Goal: Complete application form: Complete application form

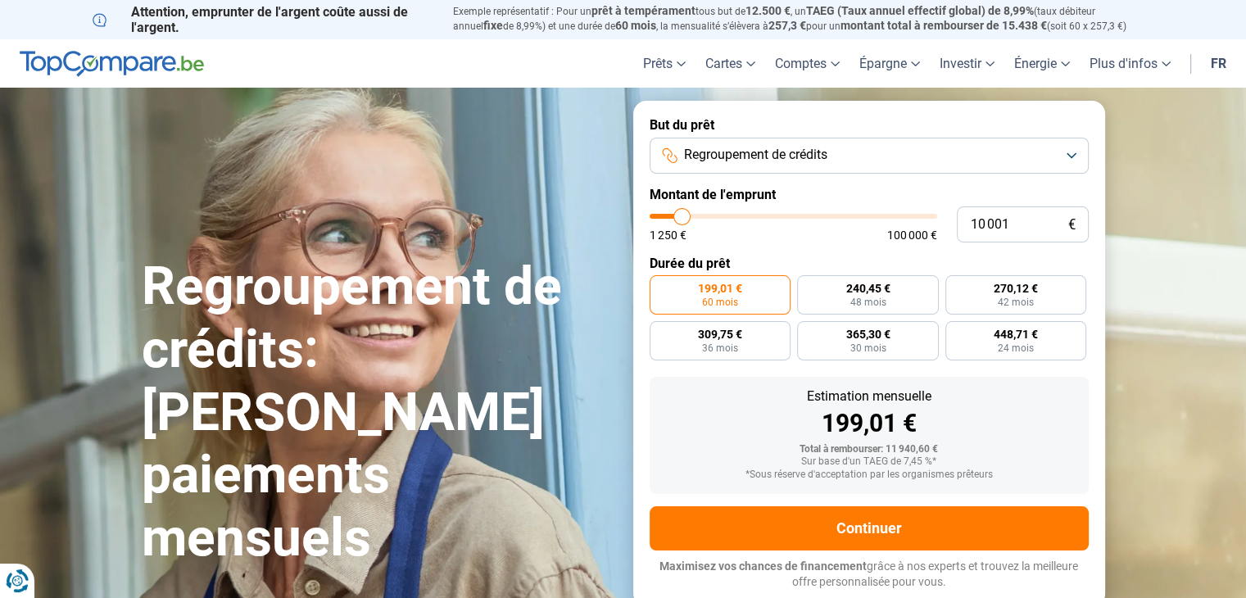
type input "50 750"
type input "50750"
click at [793, 214] on input "range" at bounding box center [794, 216] width 288 height 5
radio input "false"
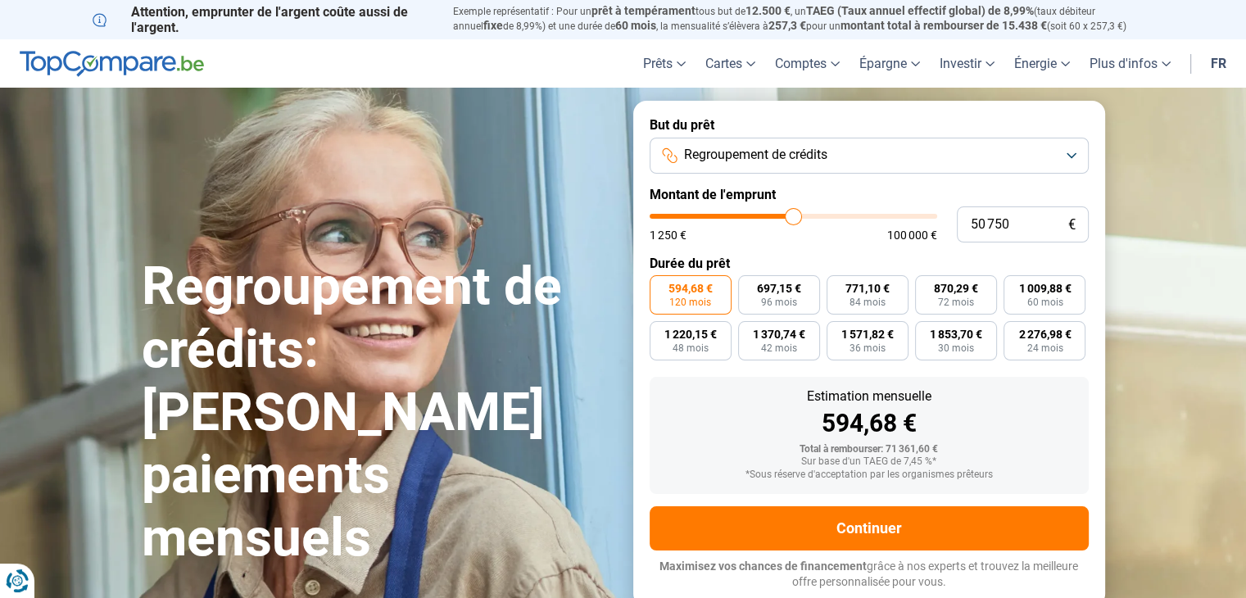
type input "43 500"
type input "43500"
click at [773, 219] on input "range" at bounding box center [794, 216] width 288 height 5
type input "51 500"
type input "51500"
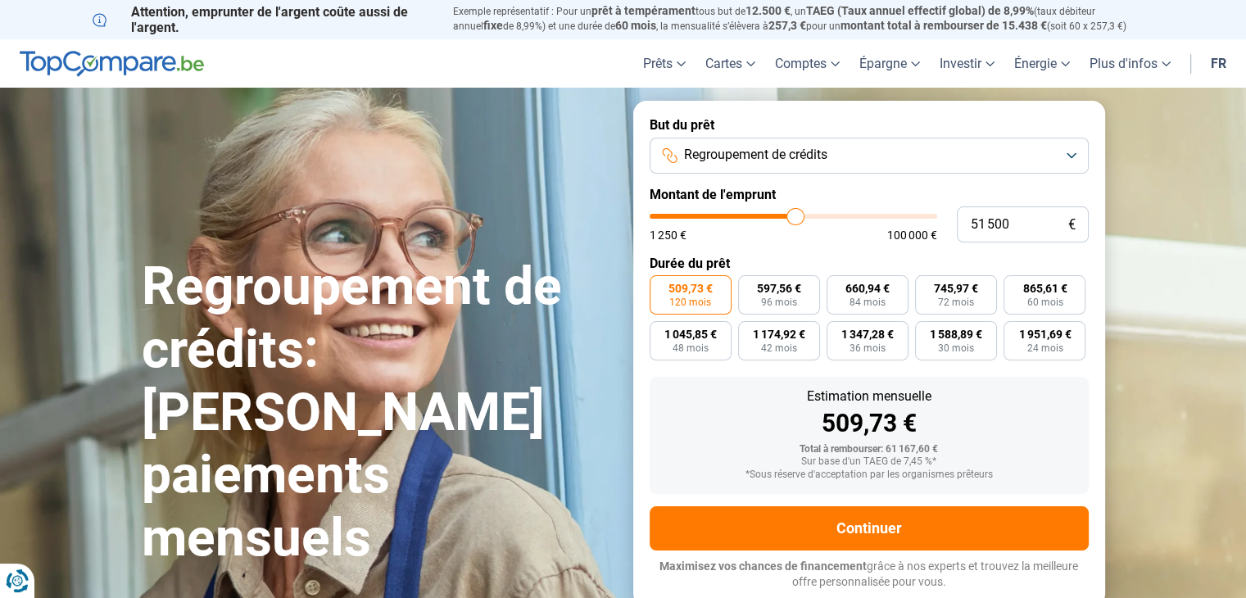
click at [795, 217] on input "range" at bounding box center [794, 216] width 288 height 5
type input "46 000"
type input "46000"
click at [780, 217] on input "range" at bounding box center [794, 216] width 288 height 5
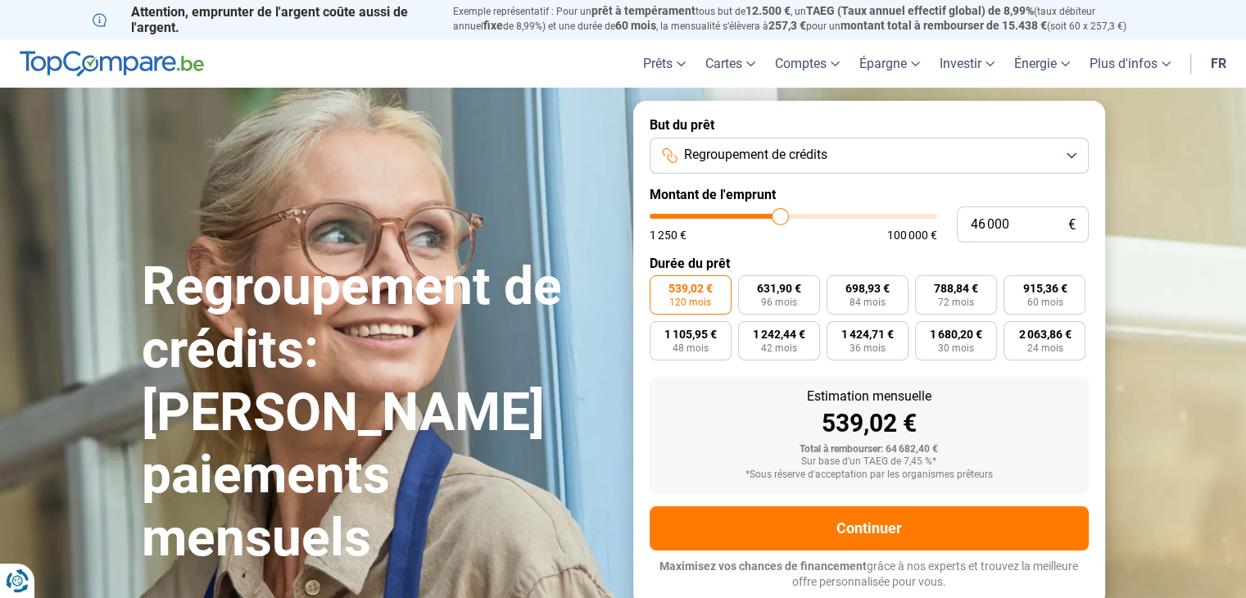
type input "37 250"
type input "37250"
click at [756, 214] on input "range" at bounding box center [794, 216] width 288 height 5
type input "31 250"
type input "31250"
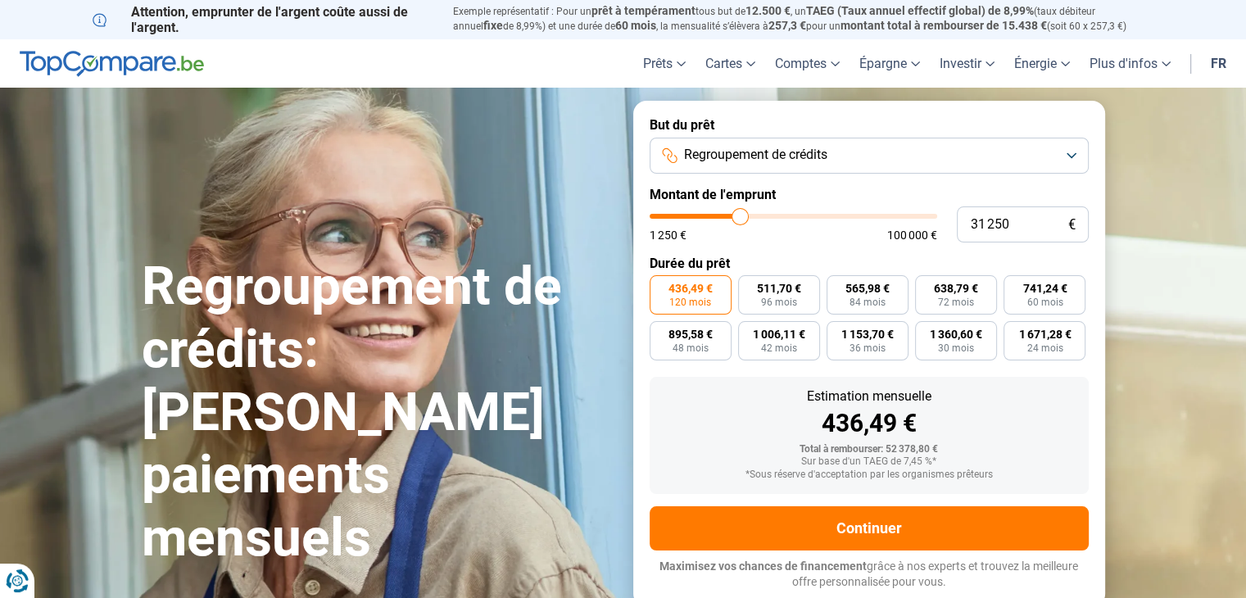
click at [740, 219] on input "range" at bounding box center [794, 216] width 288 height 5
click at [747, 218] on input "range" at bounding box center [794, 216] width 288 height 5
click at [737, 218] on input "range" at bounding box center [794, 216] width 288 height 5
click at [731, 219] on input "range" at bounding box center [794, 216] width 288 height 5
type input "27 500"
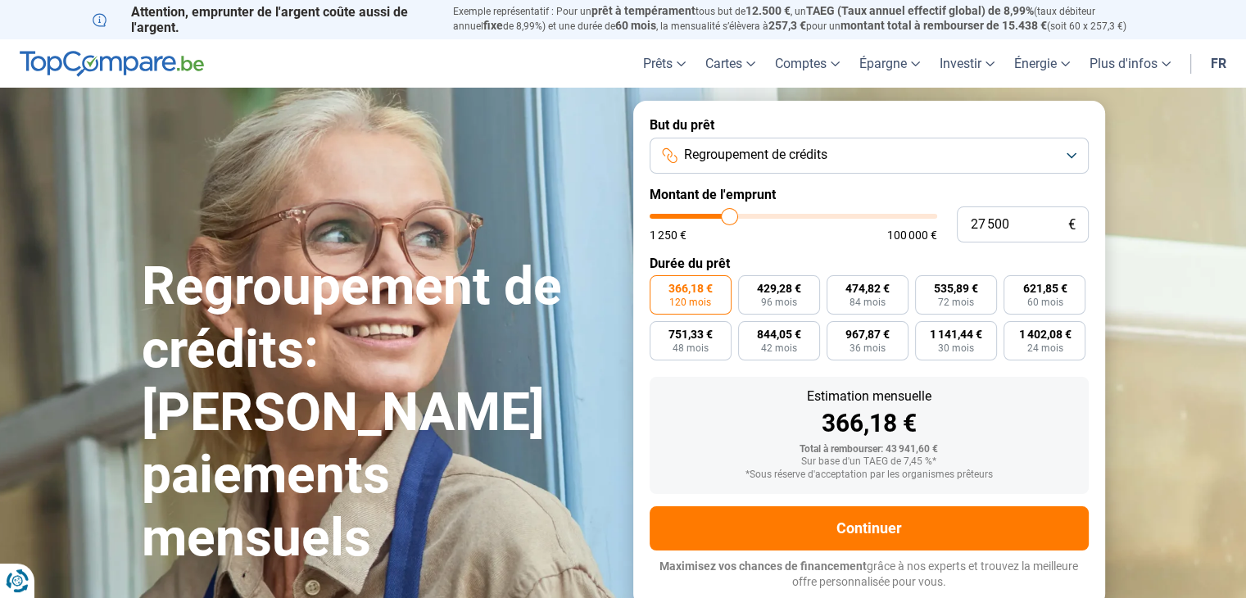
type input "27500"
click at [729, 219] on input "range" at bounding box center [794, 216] width 288 height 5
type input "31 250"
type input "31250"
click at [740, 219] on input "range" at bounding box center [794, 216] width 288 height 5
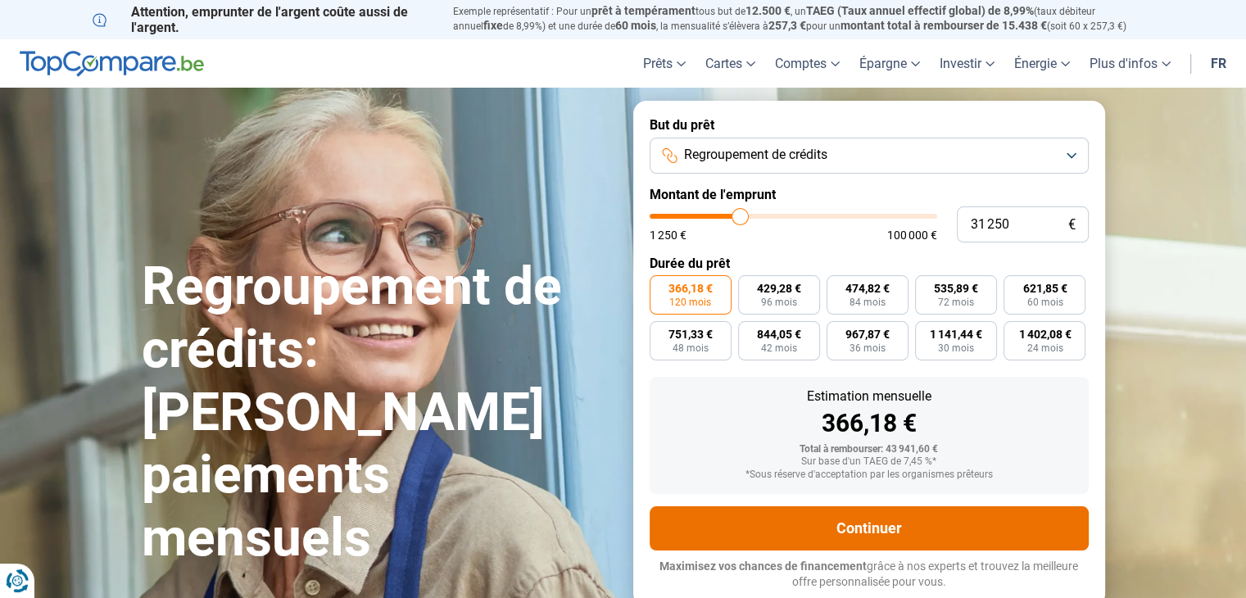
click at [905, 535] on button "Continuer" at bounding box center [869, 528] width 439 height 44
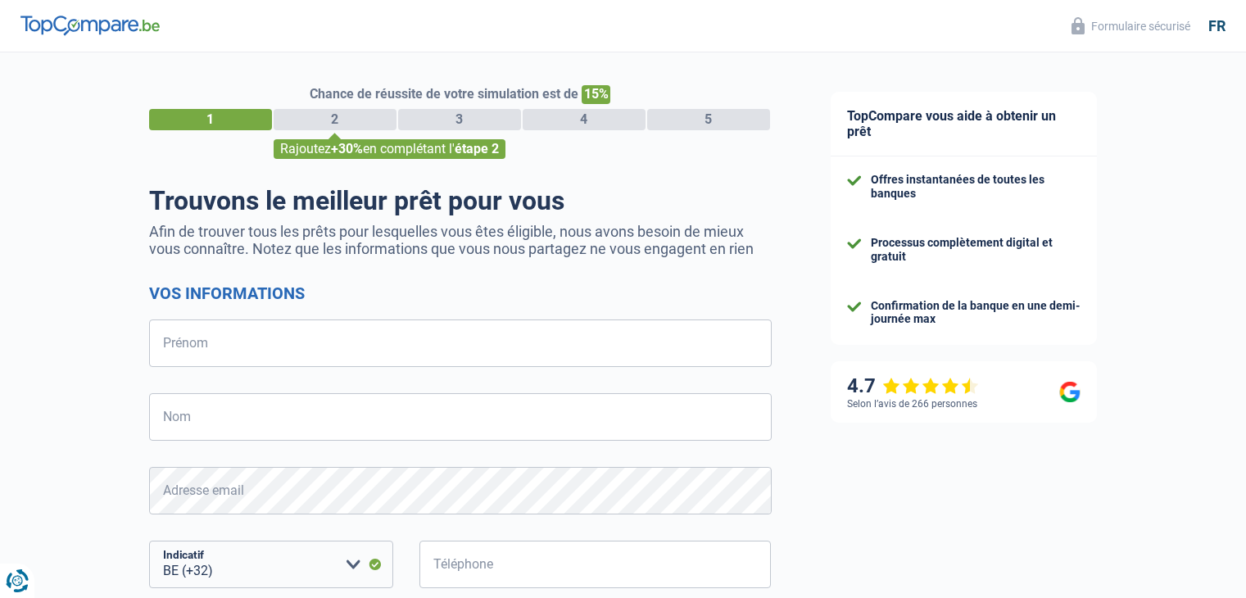
select select "32"
click at [534, 358] on input "Prénom" at bounding box center [460, 343] width 623 height 48
type input "Melissa"
type input "Glaude"
type input "470990901"
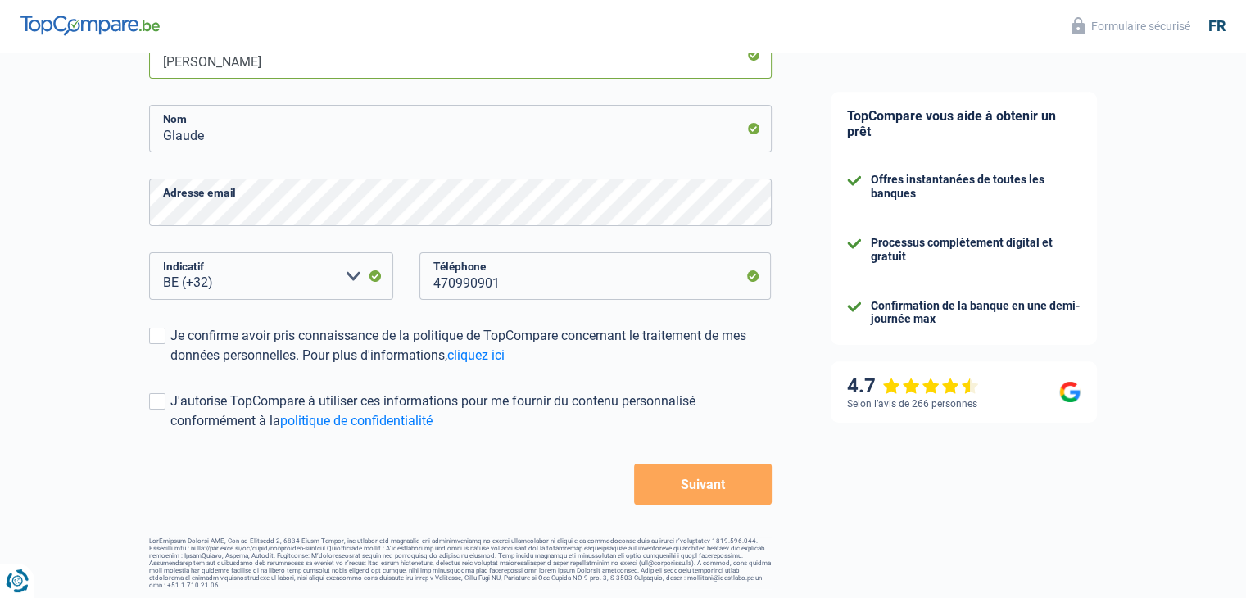
scroll to position [293, 0]
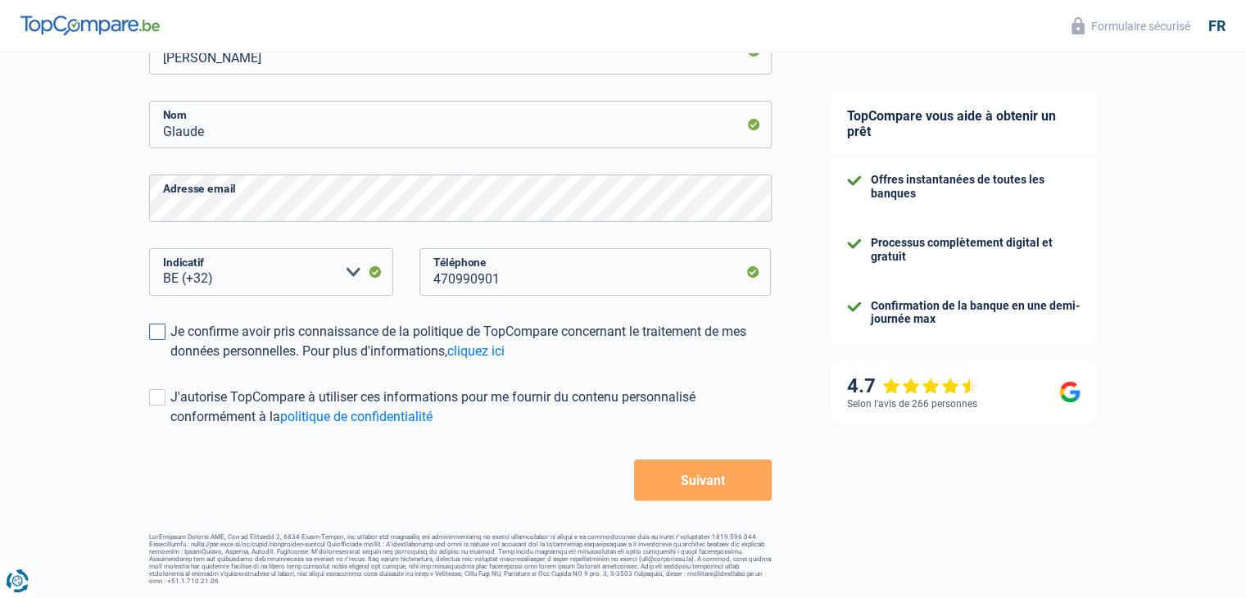
click at [163, 335] on span at bounding box center [157, 332] width 16 height 16
click at [170, 361] on input "Je confirme avoir pris connaissance de la politique de TopCompare concernant le…" at bounding box center [170, 361] width 0 height 0
click at [156, 396] on span at bounding box center [157, 397] width 16 height 16
click at [170, 427] on input "J'autorise TopCompare à utiliser ces informations pour me fournir du contenu pe…" at bounding box center [170, 427] width 0 height 0
click at [646, 489] on button "Suivant" at bounding box center [702, 480] width 137 height 41
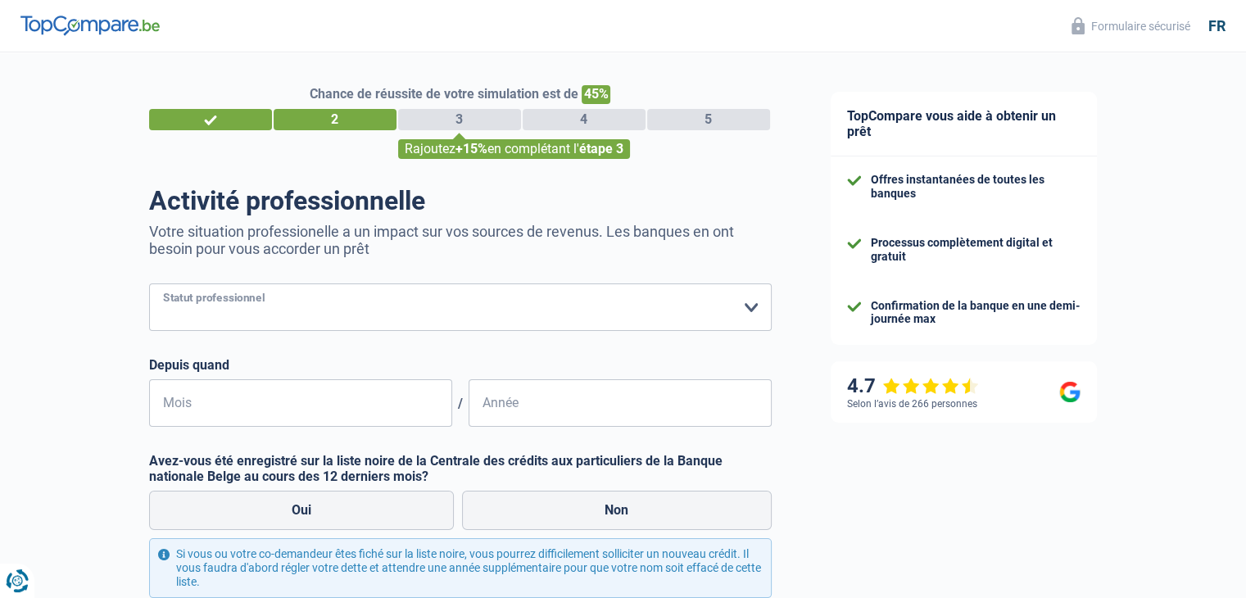
click at [511, 299] on select "Ouvrier Employé privé Employé public Invalide Indépendant Pensionné Chômeur Mut…" at bounding box center [460, 307] width 623 height 48
select select "invalid"
click at [149, 284] on select "Ouvrier Employé privé Employé public Invalide Indépendant Pensionné Chômeur Mut…" at bounding box center [460, 307] width 623 height 48
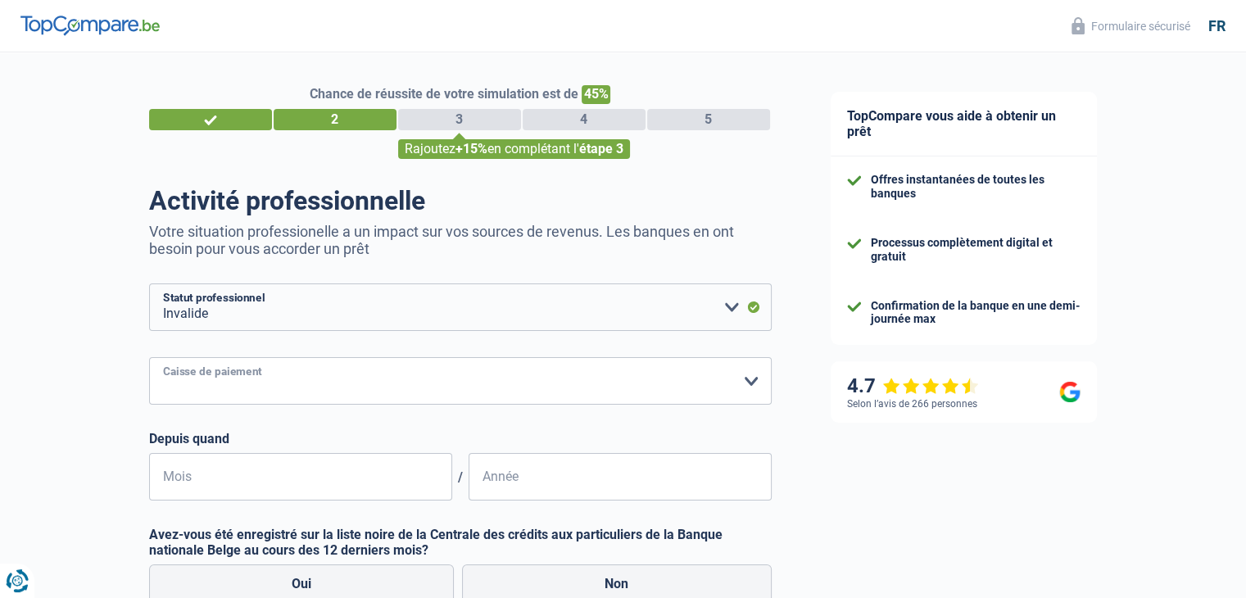
click at [346, 383] on select "Mutualité Chrétienne Mutualité Socialiste (Solidaris) SPF Sécurité Sociale Unio…" at bounding box center [460, 381] width 623 height 48
select select "chretienne"
click at [149, 358] on select "Mutualité Chrétienne Mutualité Socialiste (Solidaris) SPF Sécurité Sociale Unio…" at bounding box center [460, 381] width 623 height 48
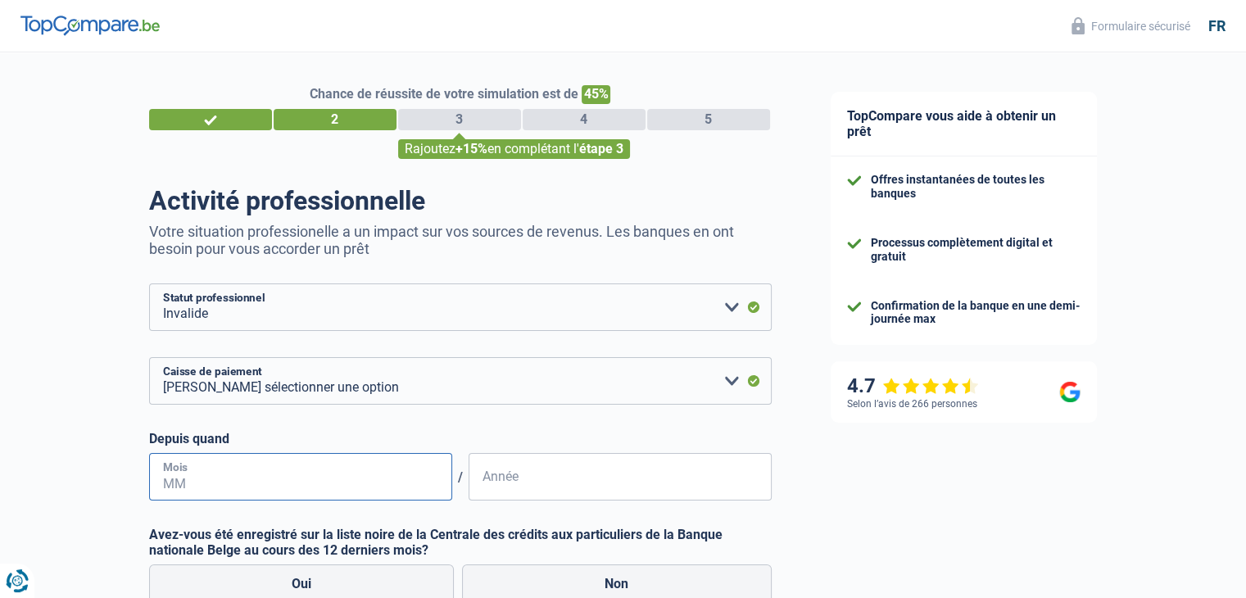
click at [331, 487] on input "Mois" at bounding box center [300, 477] width 303 height 48
type input "1"
type input "07"
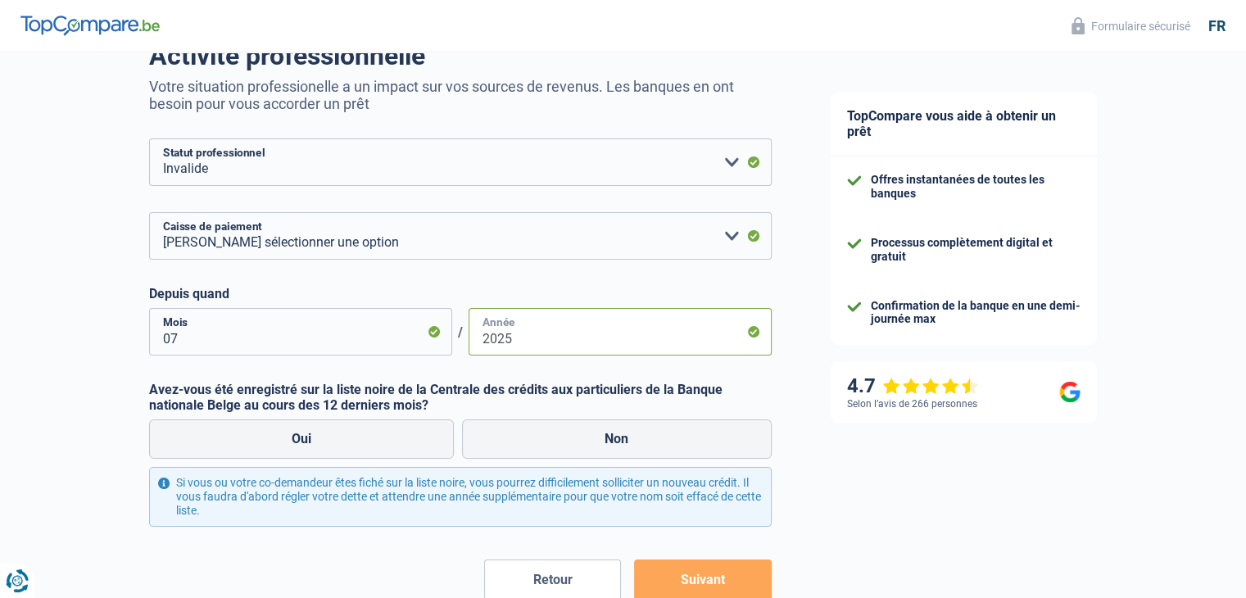
scroll to position [164, 0]
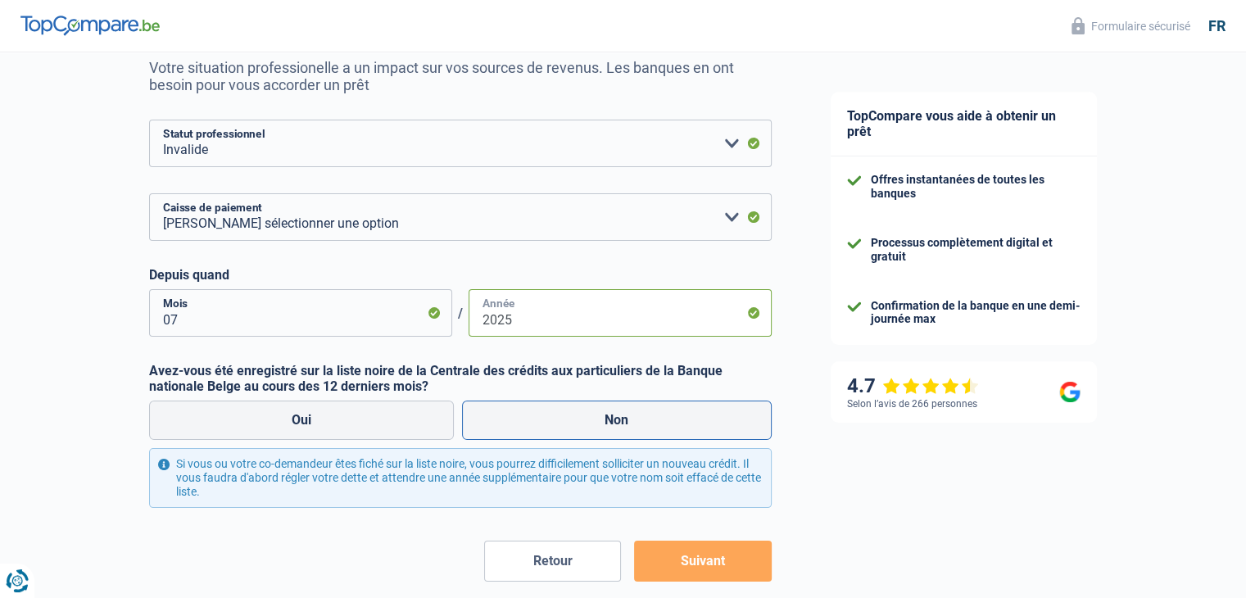
type input "2025"
click at [523, 427] on label "Non" at bounding box center [617, 420] width 310 height 39
click at [523, 427] on input "Non" at bounding box center [617, 420] width 310 height 39
radio input "true"
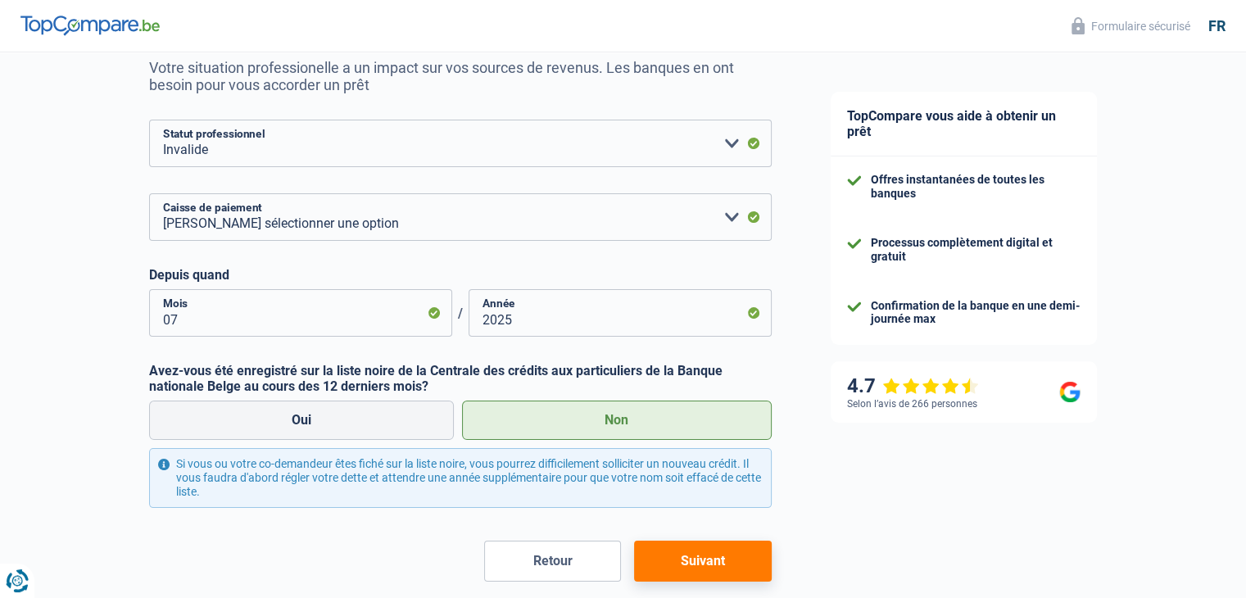
click at [738, 564] on button "Suivant" at bounding box center [702, 561] width 137 height 41
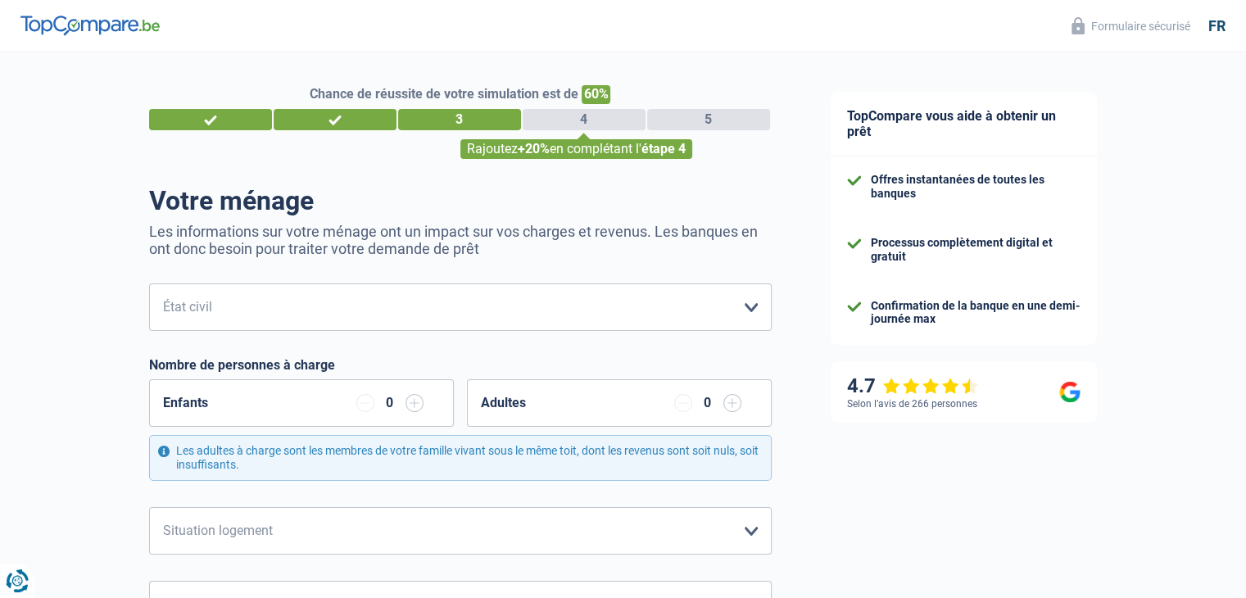
click at [642, 287] on select "Célibataire Marié(e) Cohabitant(e) légal(e) Divorcé(e) Veuf(ve) Séparé (de fait…" at bounding box center [460, 307] width 623 height 48
select select "single"
click at [149, 284] on select "Célibataire Marié(e) Cohabitant(e) légal(e) Divorcé(e) Veuf(ve) Séparé (de fait…" at bounding box center [460, 307] width 623 height 48
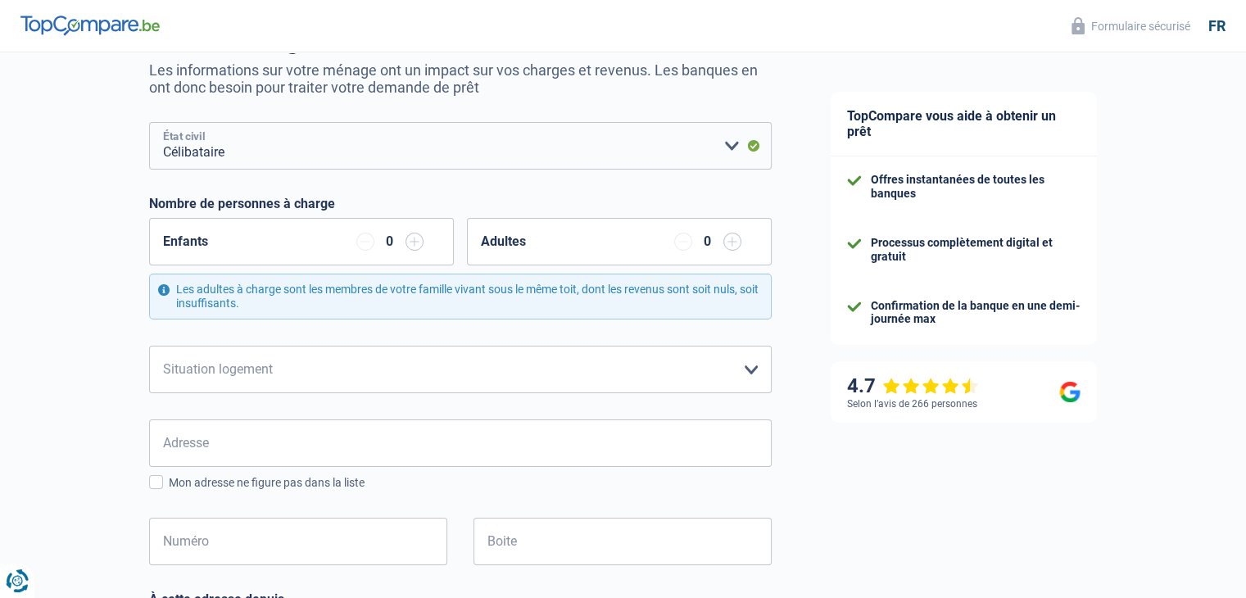
scroll to position [163, 0]
click at [718, 374] on select "Locataire Propriétaire avec prêt hypothécaire Propriétaire sans prêt hypothécai…" at bounding box center [460, 368] width 623 height 48
select select "rents"
click at [149, 344] on select "Locataire Propriétaire avec prêt hypothécaire Propriétaire sans prêt hypothécai…" at bounding box center [460, 368] width 623 height 48
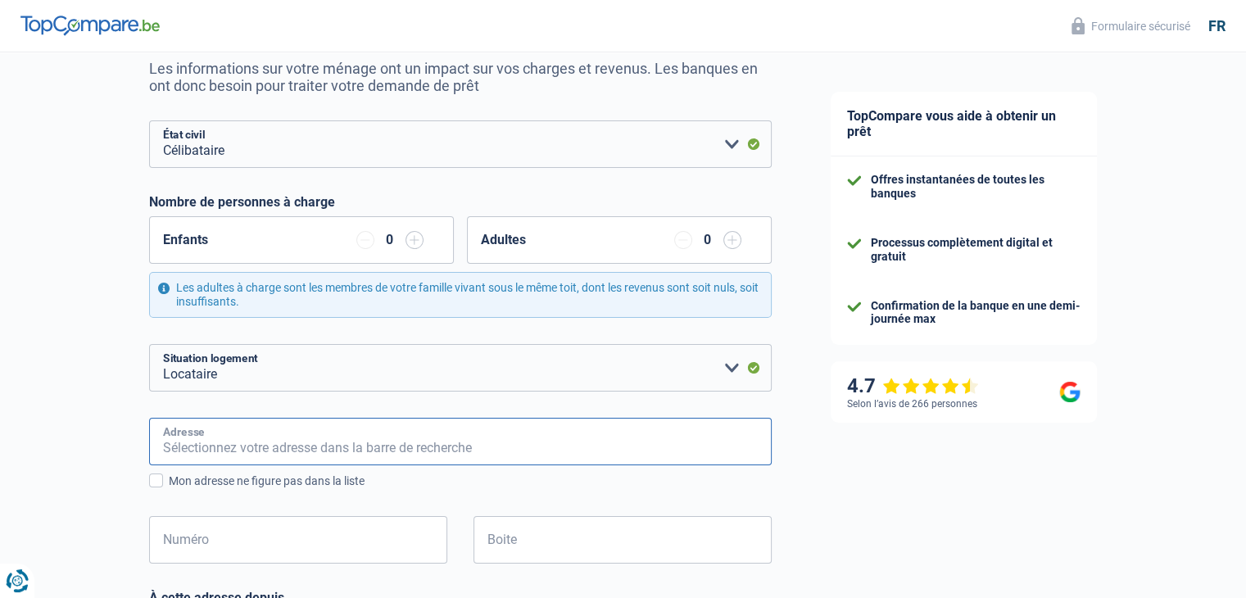
click at [602, 463] on input "Adresse" at bounding box center [460, 442] width 623 height 48
type input "Rue Entre-les-Ponts"
type input "Belgique"
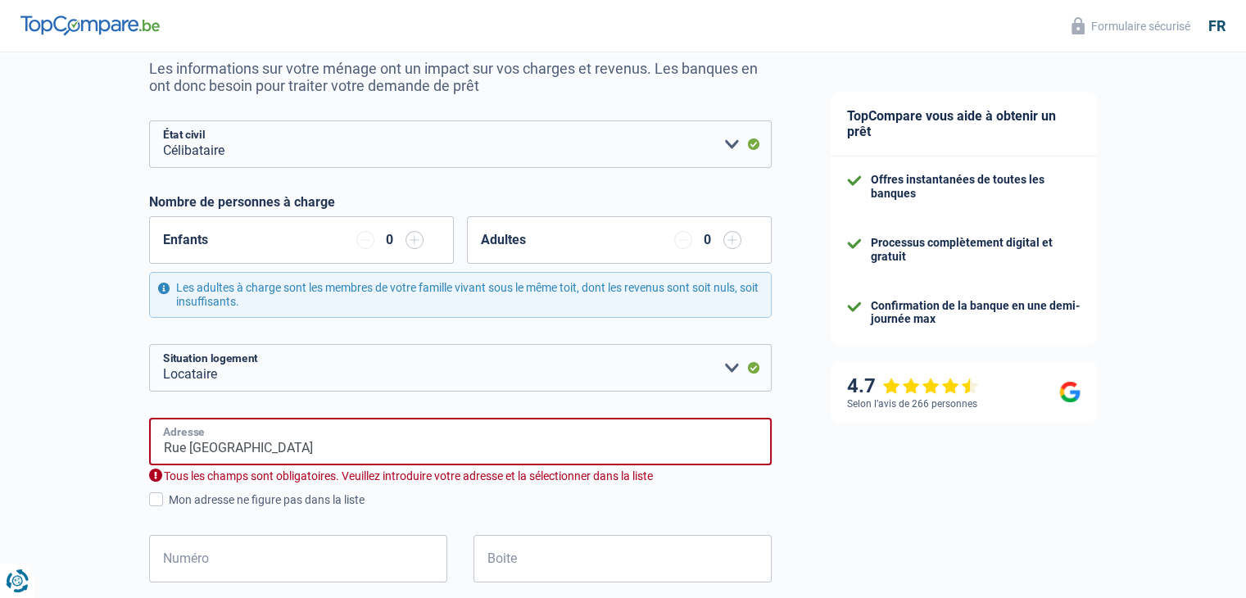
type input "Belgique"
click at [336, 555] on input "Numéro" at bounding box center [298, 559] width 298 height 48
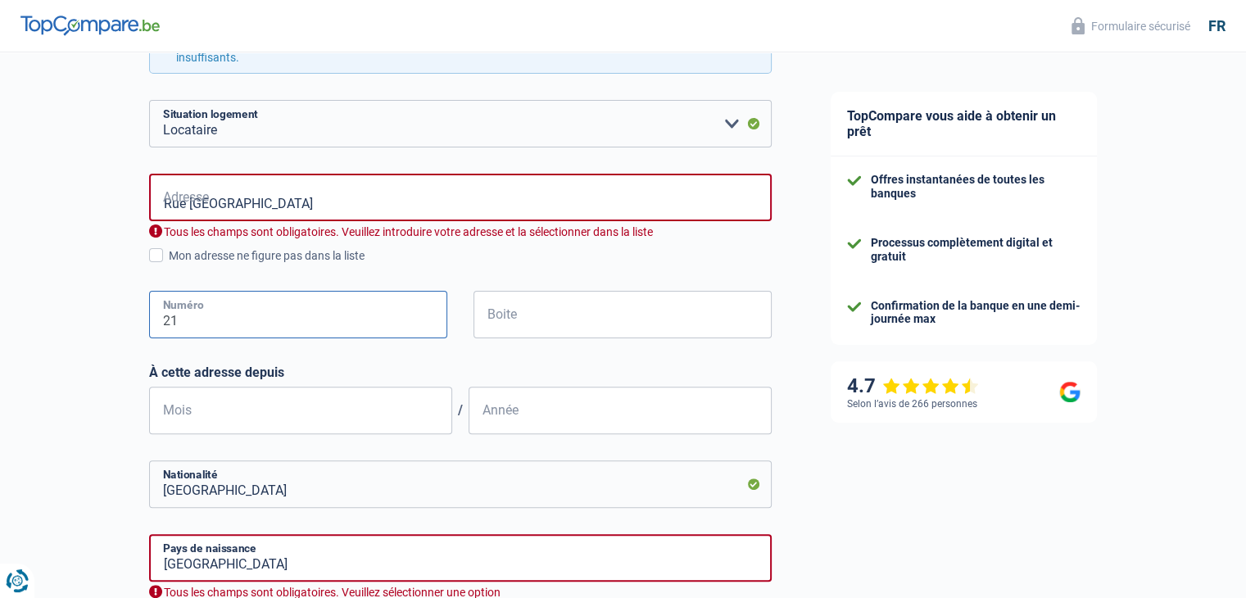
scroll to position [418, 0]
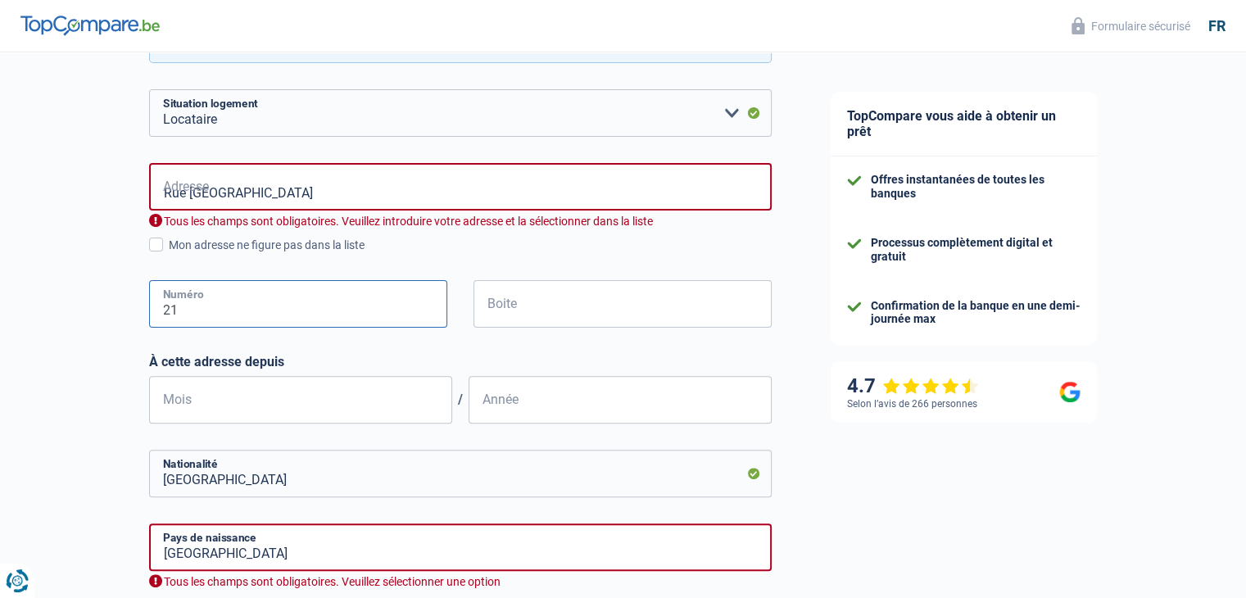
type input "21"
click at [318, 430] on form "Célibataire Marié(e) Cohabitant(e) légal(e) Divorcé(e) Veuf(ve) Séparé (de fait…" at bounding box center [460, 338] width 623 height 945
click at [317, 405] on input "Mois" at bounding box center [300, 400] width 303 height 48
type input "09"
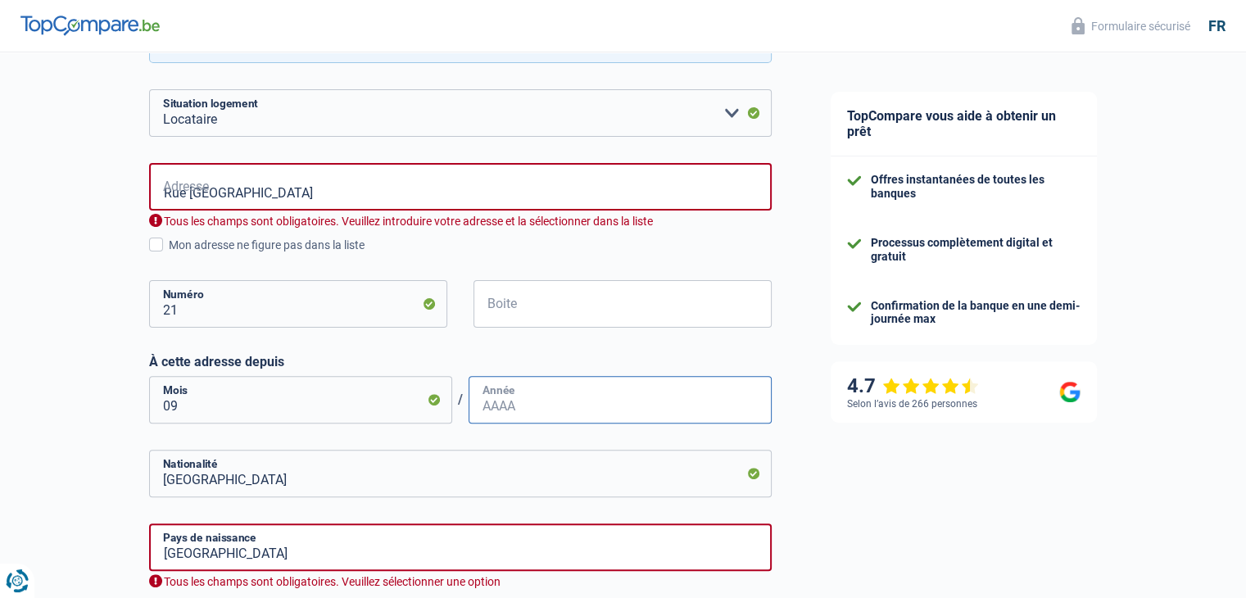
click at [509, 419] on input "Année" at bounding box center [620, 400] width 303 height 48
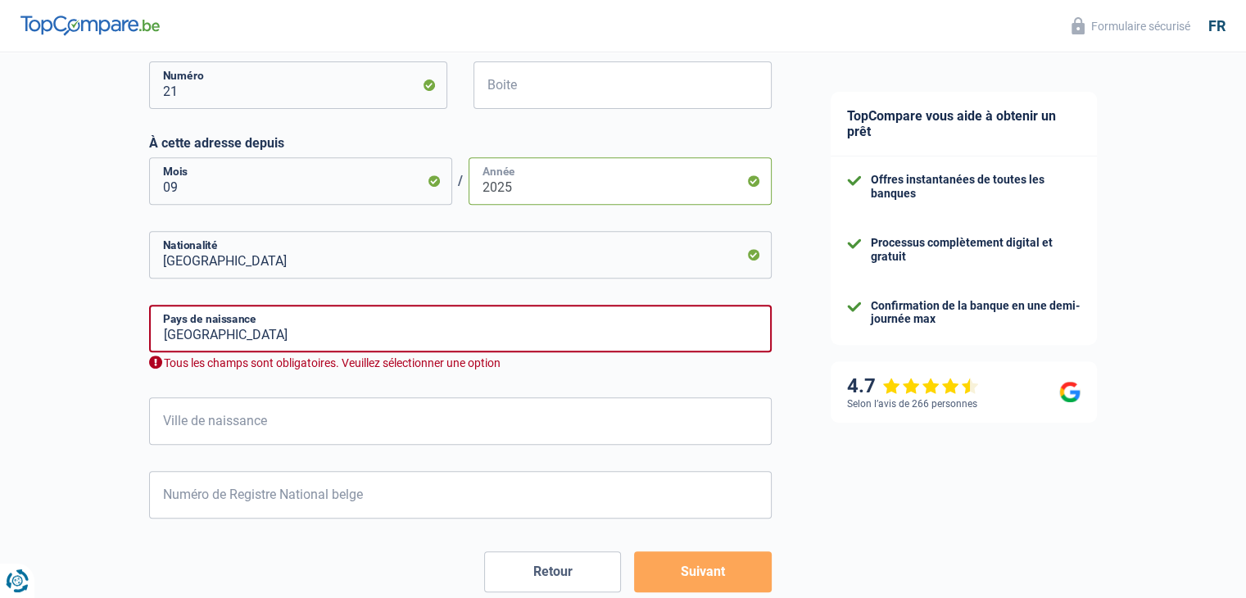
scroll to position [665, 0]
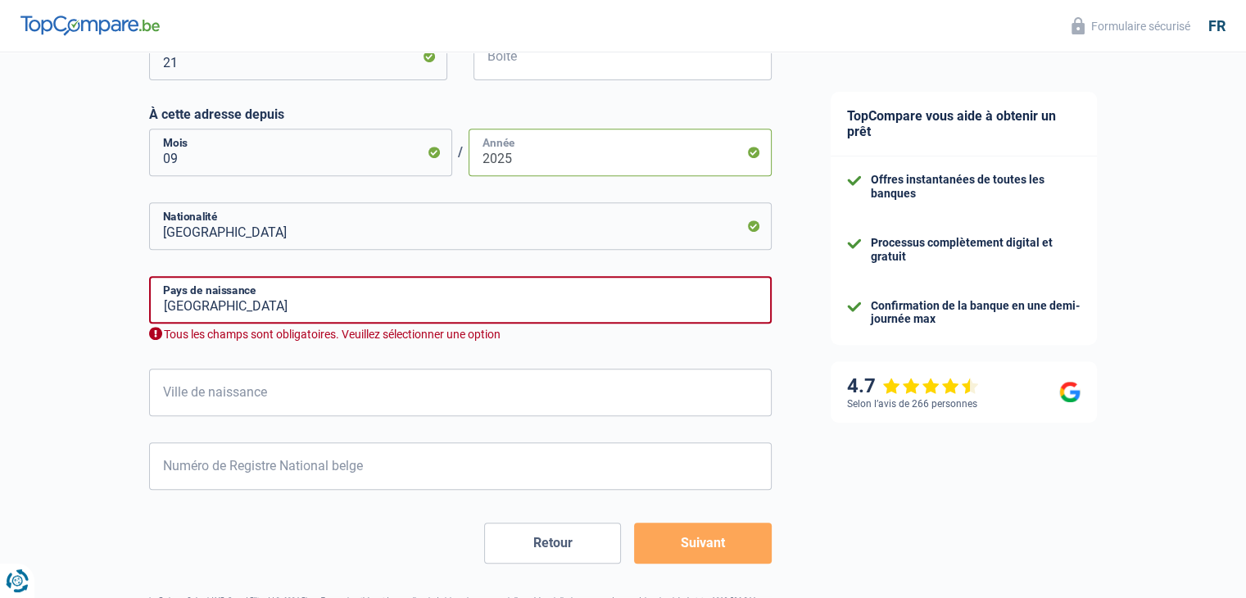
type input "2025"
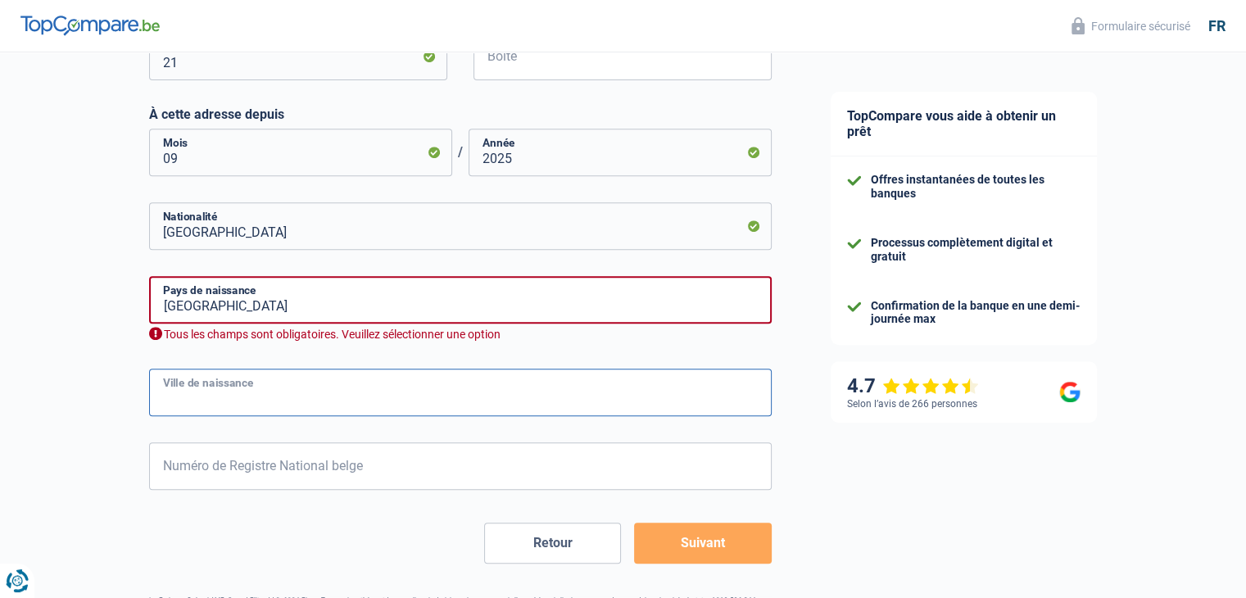
click at [541, 390] on input "Ville de naissance" at bounding box center [460, 393] width 623 height 48
type input "Verviers"
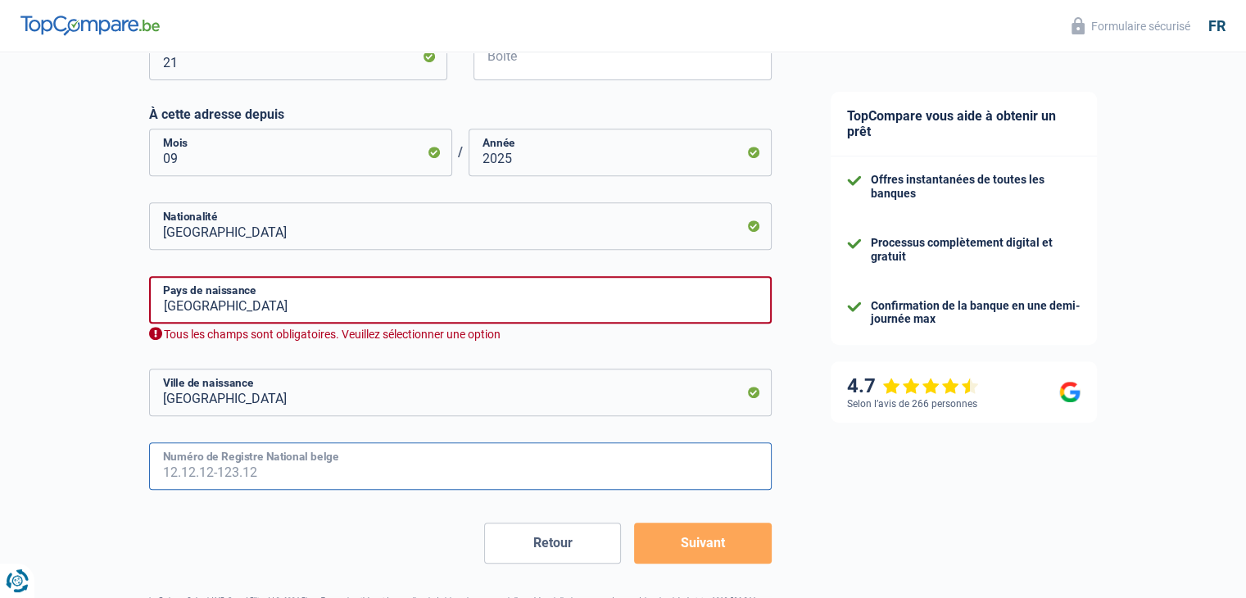
click at [350, 469] on input "Numéro de Registre National belge" at bounding box center [460, 466] width 623 height 48
type input "91.07.29-350.61"
click at [731, 551] on button "Suivant" at bounding box center [702, 543] width 137 height 41
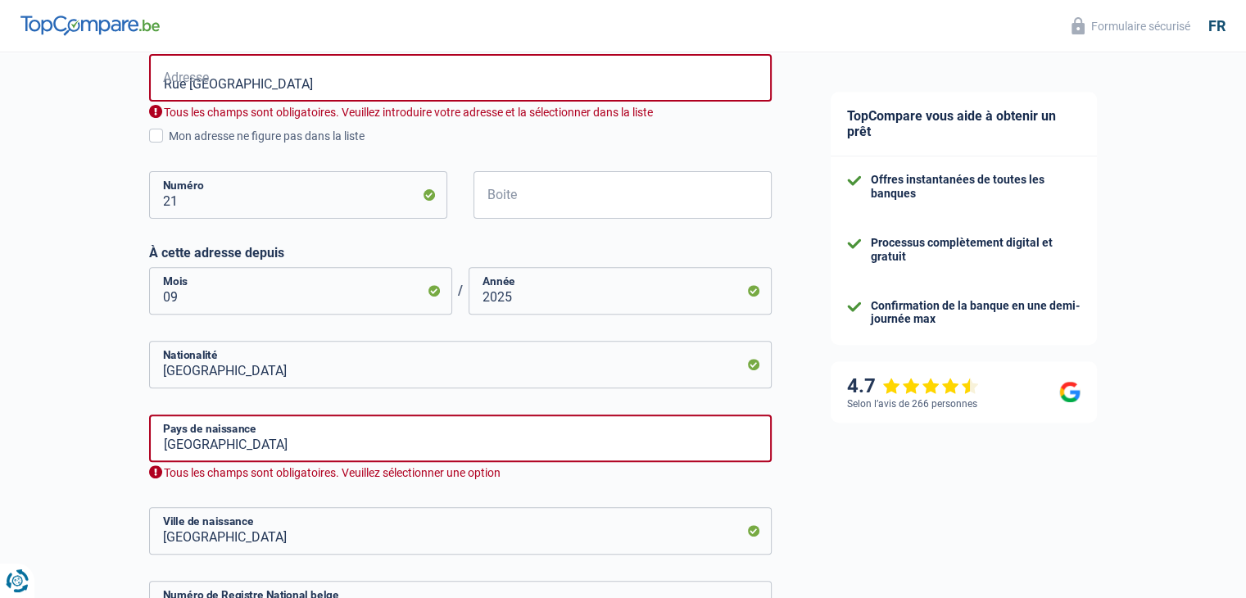
scroll to position [519, 0]
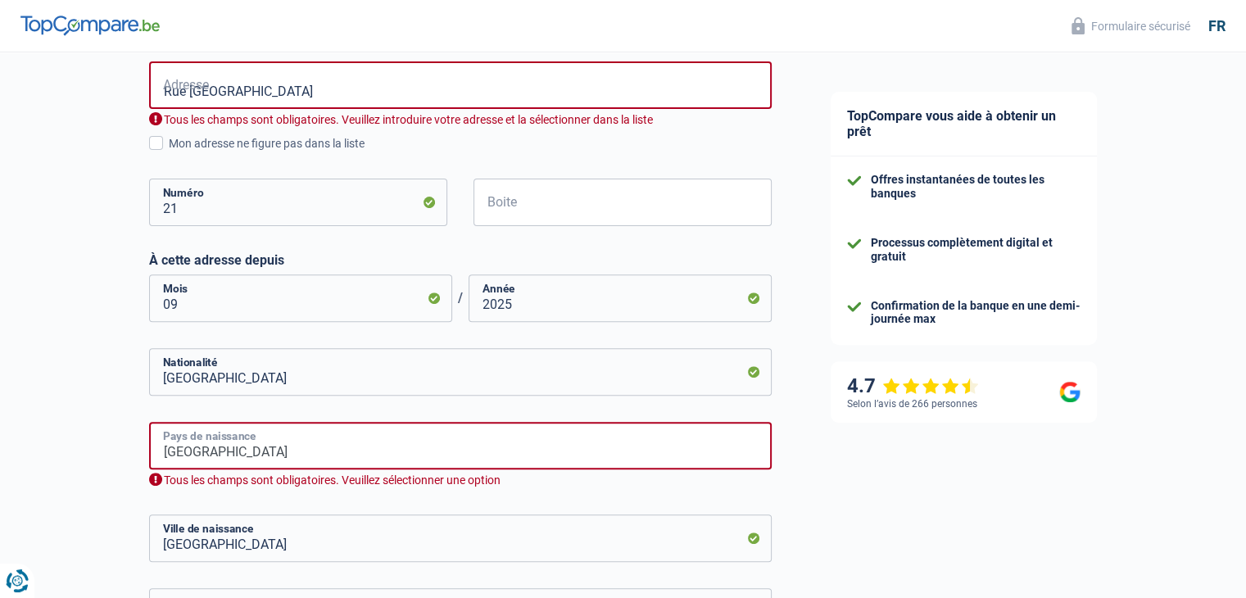
click at [537, 457] on input "Belgique" at bounding box center [460, 446] width 623 height 48
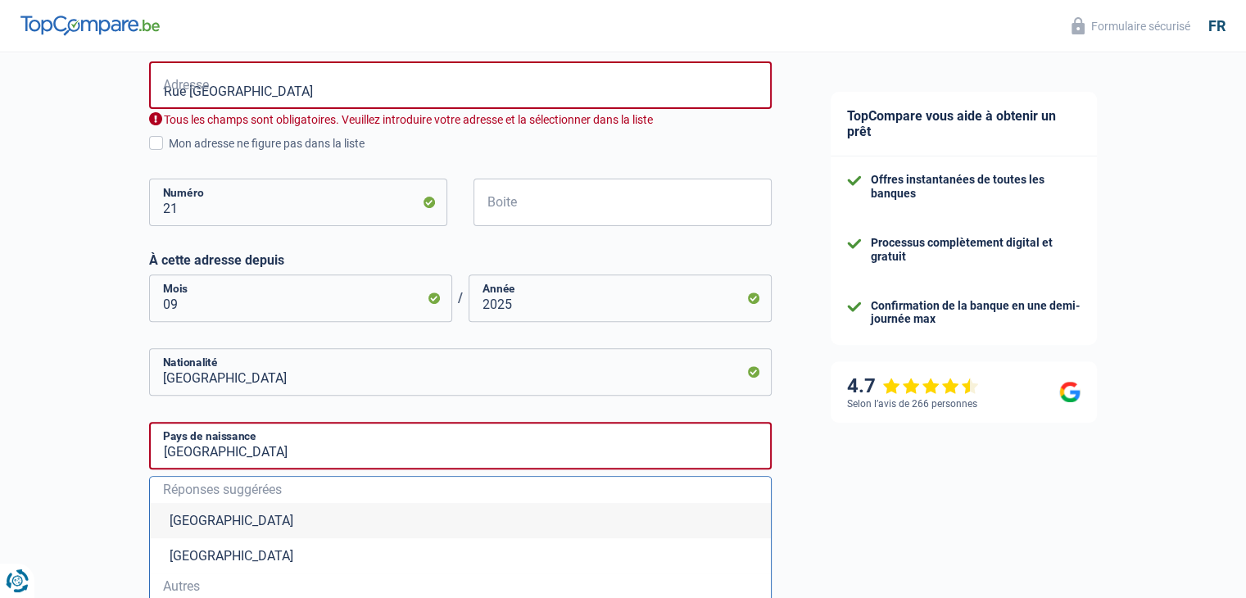
click at [273, 516] on li "Belgique" at bounding box center [460, 520] width 621 height 35
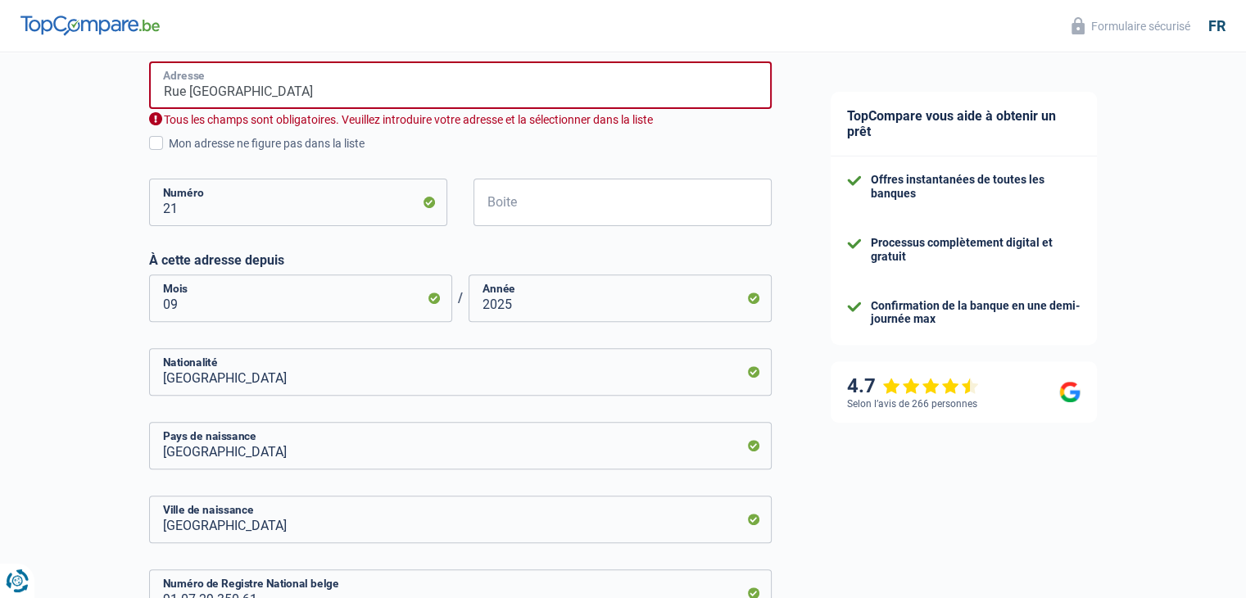
click at [263, 91] on input "Rue Entre-les-Ponts" at bounding box center [460, 85] width 623 height 48
click at [347, 99] on input "Rue Entre-les-Ponts" at bounding box center [460, 85] width 623 height 48
click at [178, 134] on label "Mon adresse ne figure pas dans la liste" at bounding box center [460, 143] width 623 height 18
click at [169, 152] on input "Mon adresse ne figure pas dans la liste" at bounding box center [169, 152] width 0 height 0
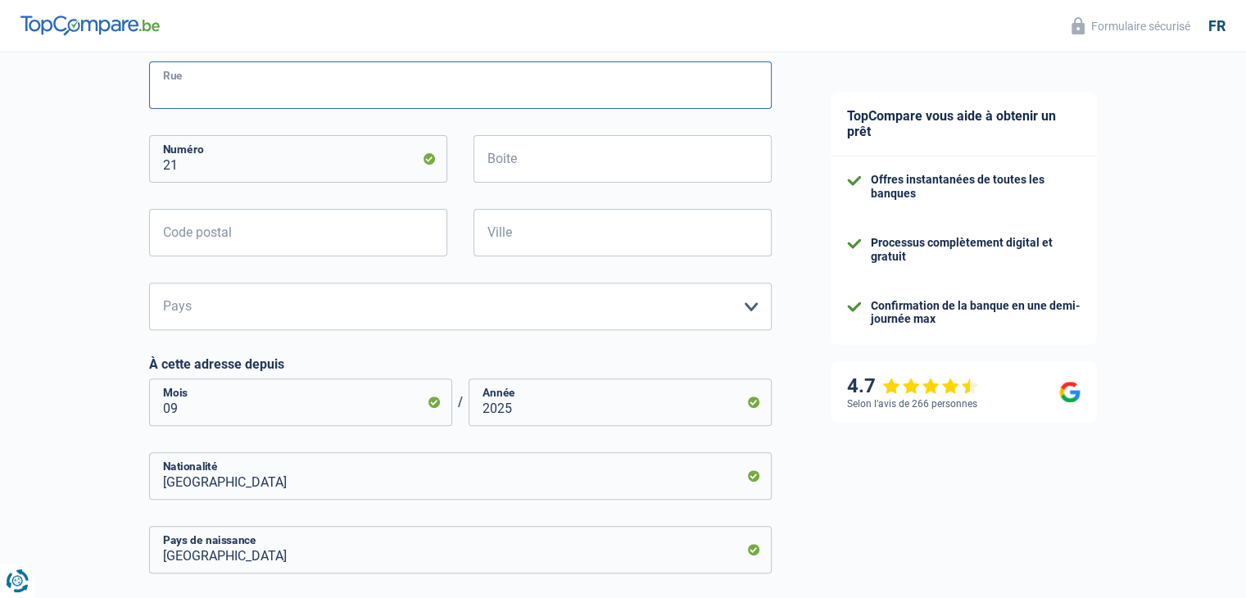
click at [300, 95] on input "Rue" at bounding box center [460, 85] width 623 height 48
click at [308, 87] on input "Rue" at bounding box center [460, 85] width 623 height 48
type input "Rue Entre-les-Ponts"
type input "4900"
type input "Spa"
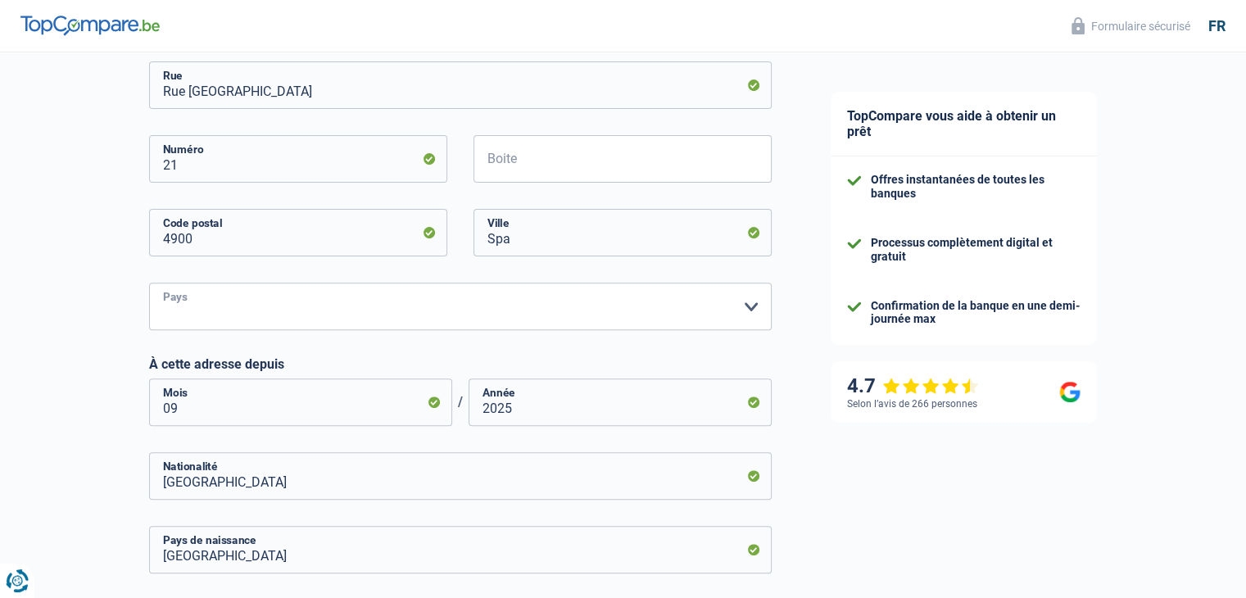
click at [742, 306] on select "Belgique Luxembourg Veuillez sélectionner une option" at bounding box center [460, 307] width 623 height 48
select select "BE"
click at [149, 283] on select "Belgique Luxembourg Veuillez sélectionner une option" at bounding box center [460, 307] width 623 height 48
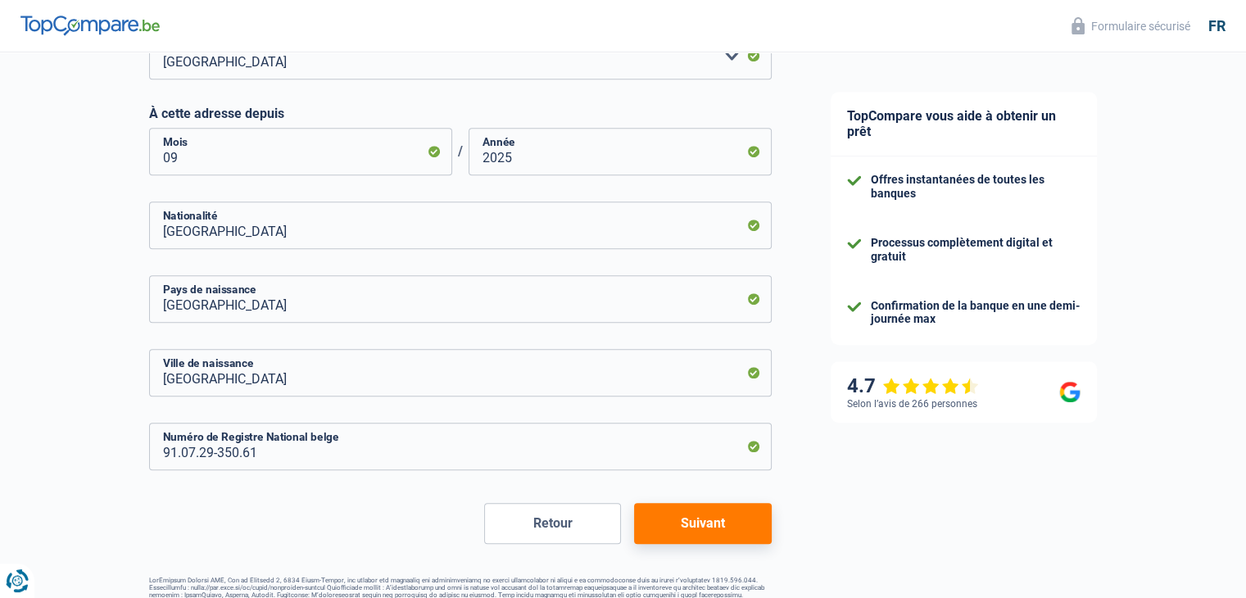
scroll to position [813, 0]
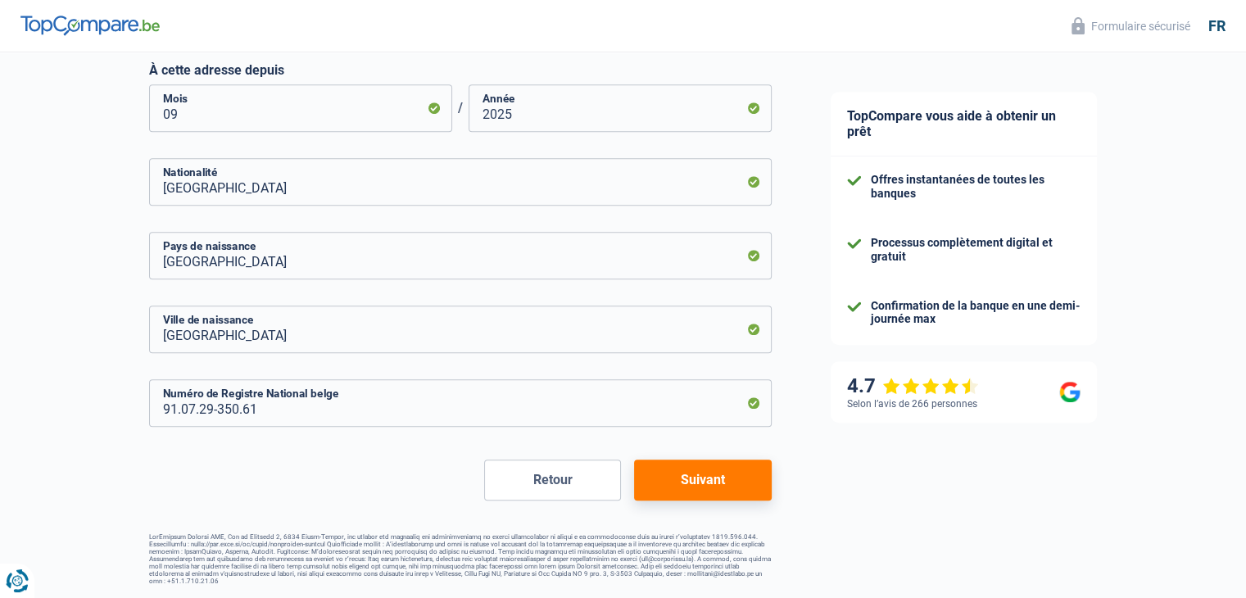
click at [693, 482] on button "Suivant" at bounding box center [702, 480] width 137 height 41
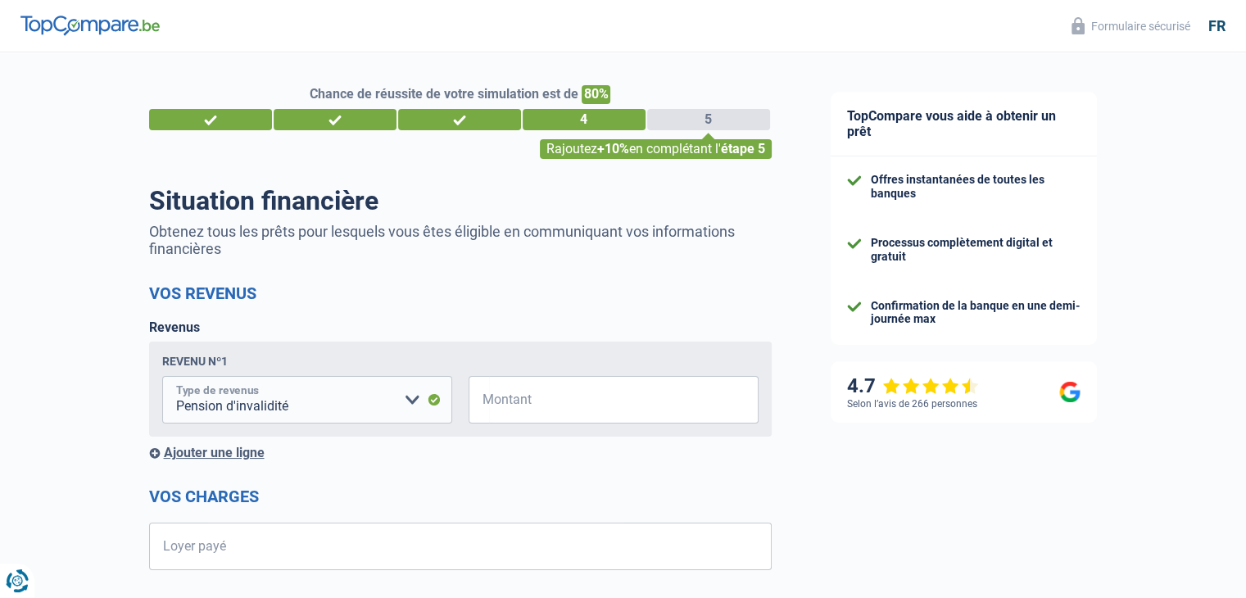
click at [419, 410] on select "Allocation d'handicap Allocations chômage Allocations familiales Chèques repas …" at bounding box center [307, 400] width 290 height 48
select select "other"
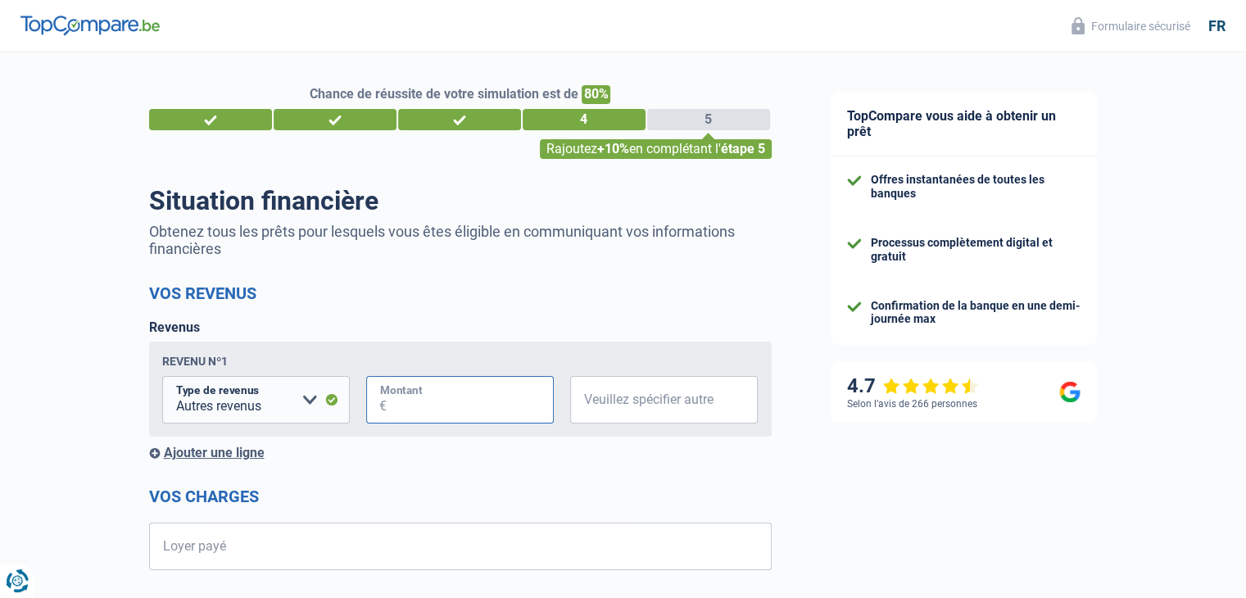
click at [485, 401] on input "Montant" at bounding box center [470, 400] width 167 height 48
type input "1.600"
click at [714, 415] on input "Veuillez spécifier autre" at bounding box center [664, 400] width 188 height 48
click at [676, 414] on input "Veuillez spécifier autre" at bounding box center [664, 400] width 188 height 48
type input "mutuelle"
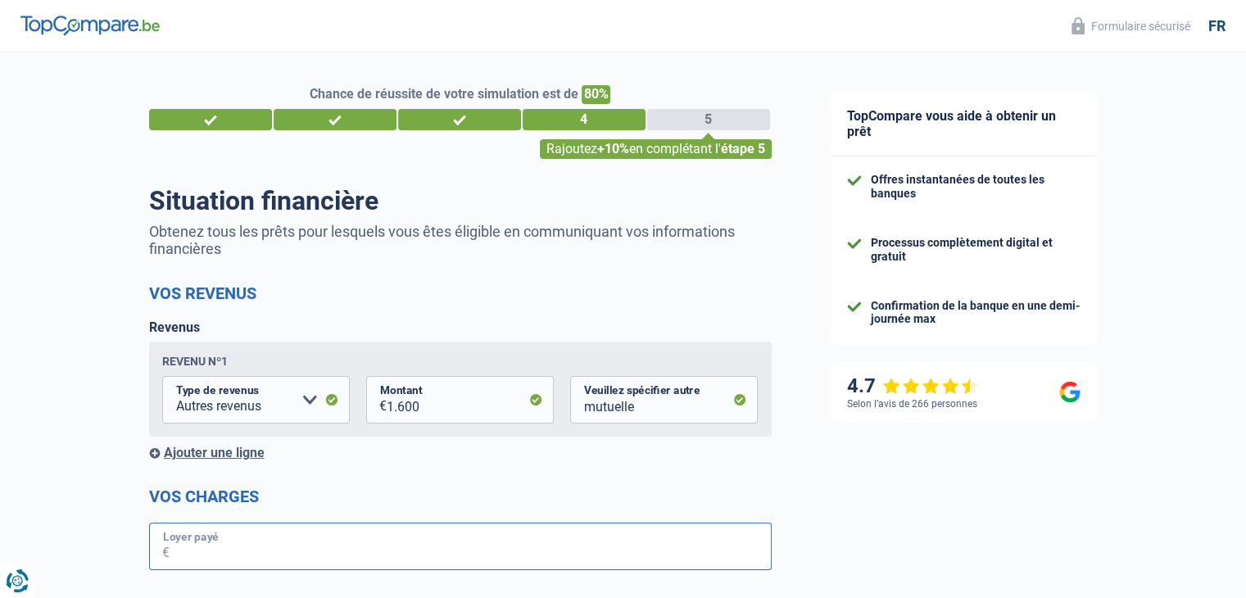
click at [527, 545] on input "Loyer payé" at bounding box center [471, 547] width 602 height 48
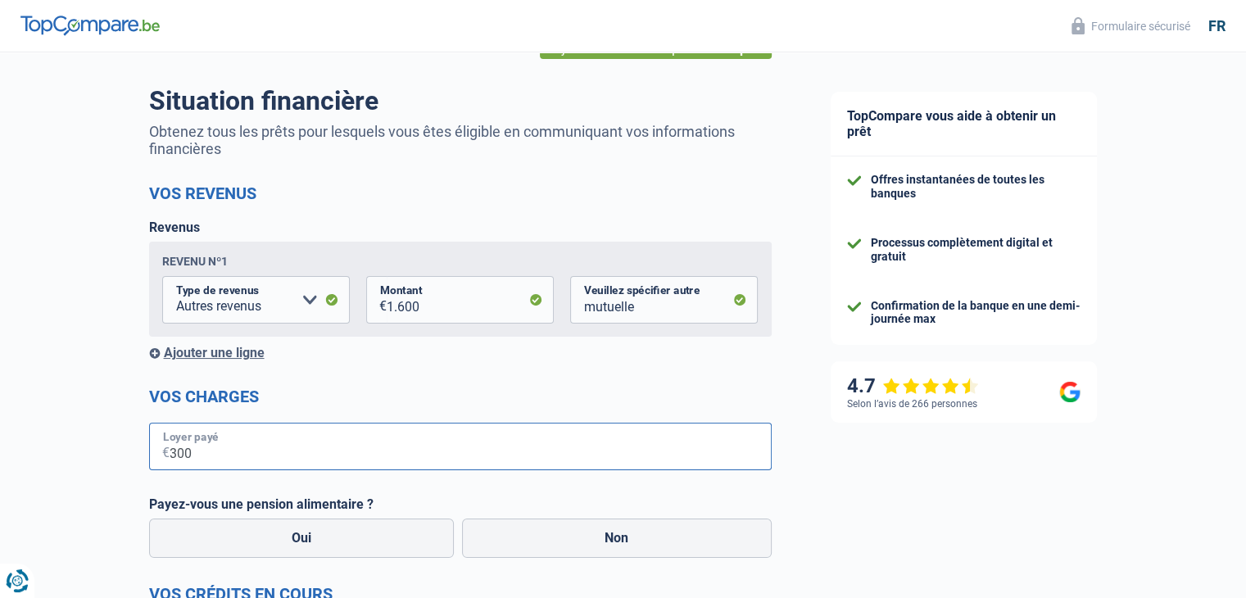
scroll to position [98, 0]
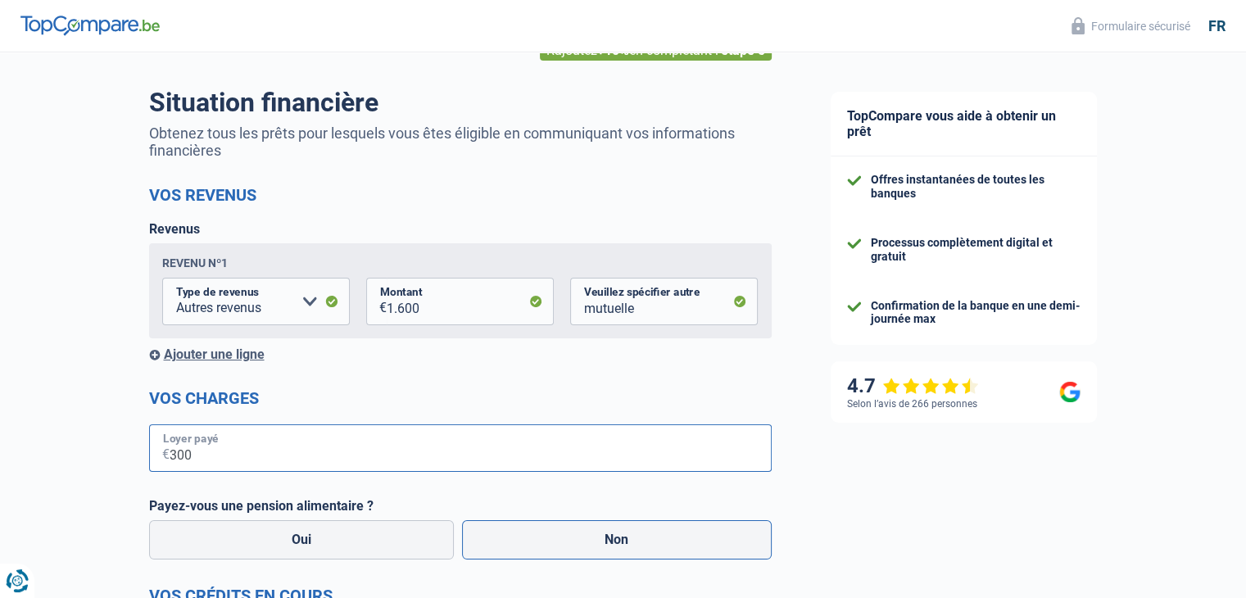
type input "300"
click at [599, 552] on label "Non" at bounding box center [617, 539] width 310 height 39
click at [599, 552] on input "Non" at bounding box center [617, 539] width 310 height 39
radio input "true"
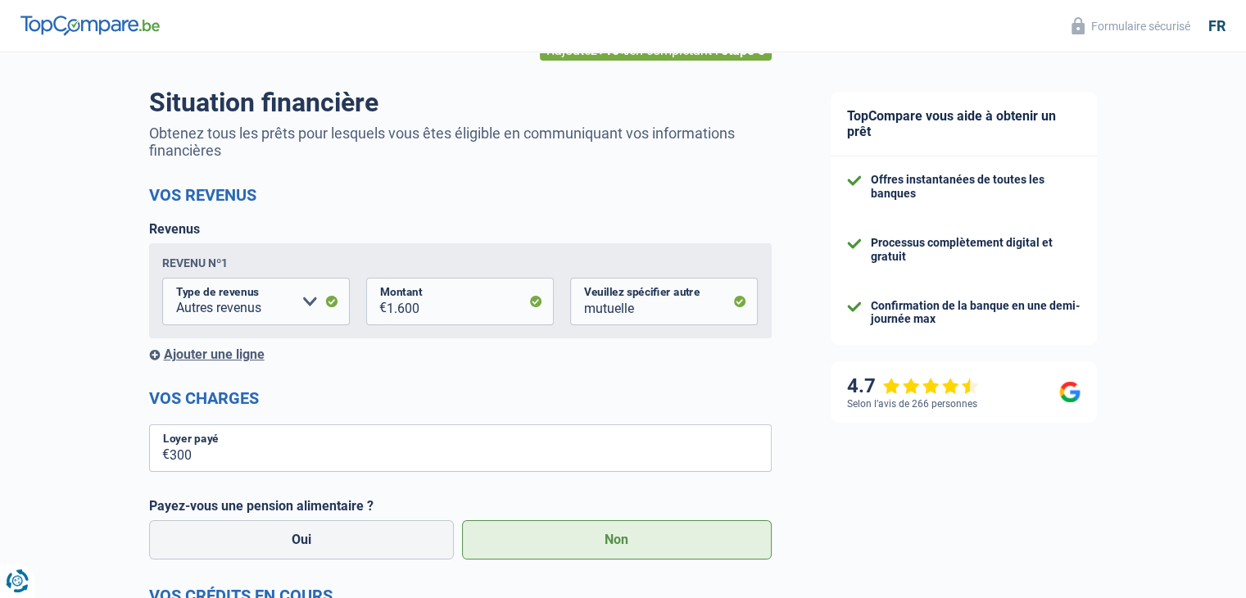
select select "disabilityPension"
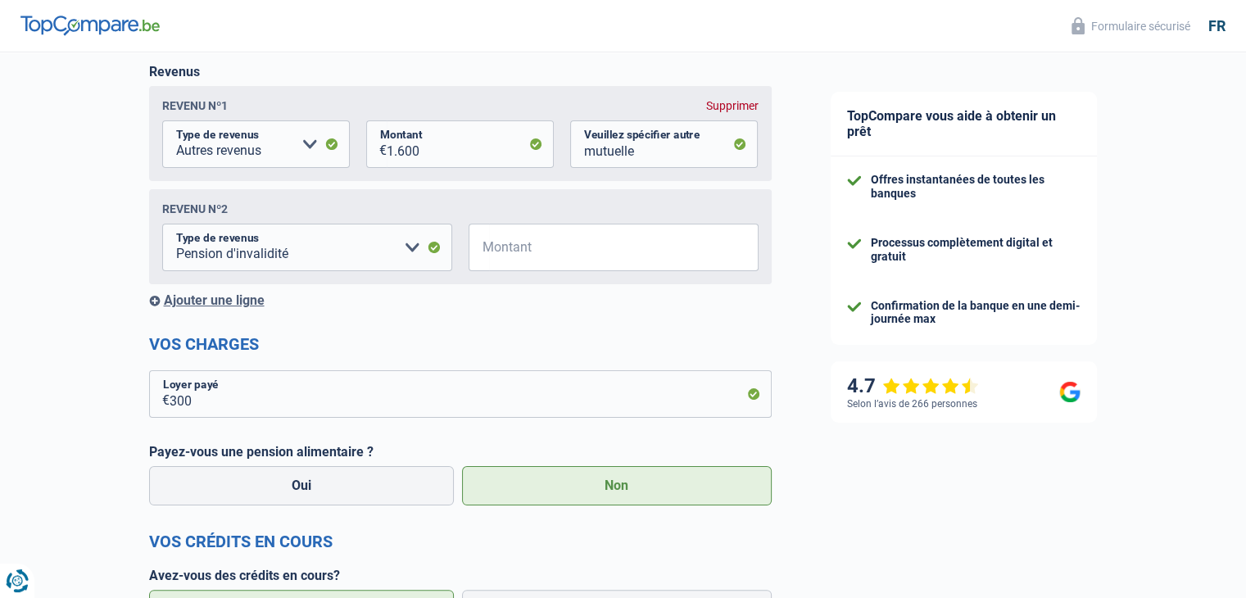
scroll to position [258, 0]
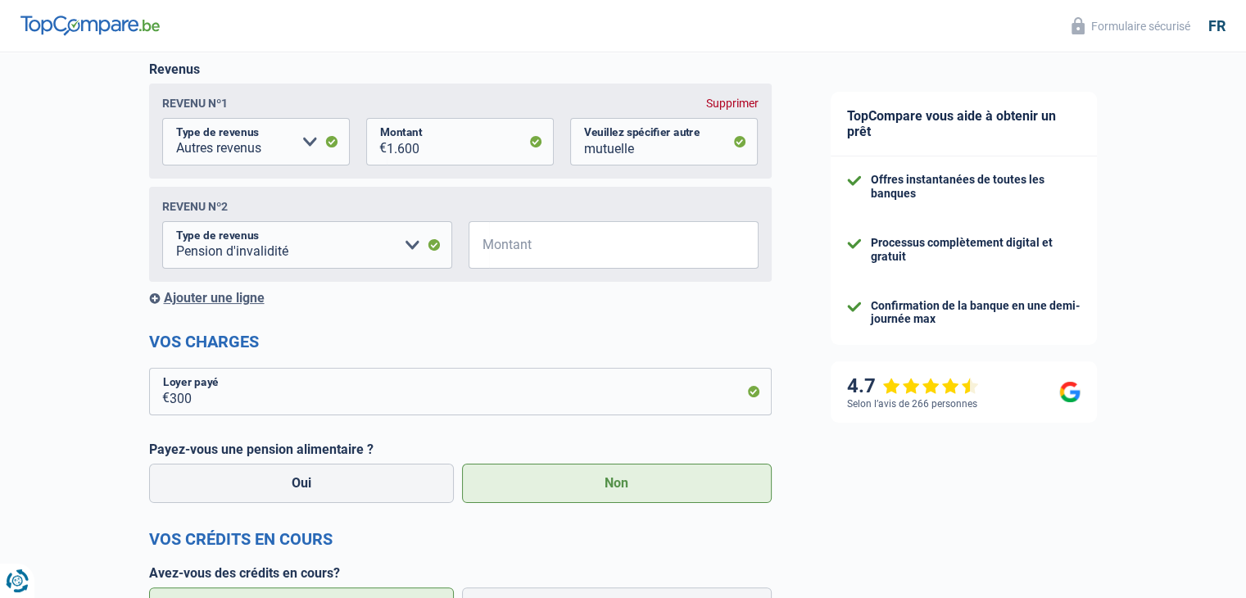
click at [1238, 142] on div "TopCompare vous aide à obtenir un prêt Offres instantanées de toutes les banque…" at bounding box center [1024, 591] width 446 height 1594
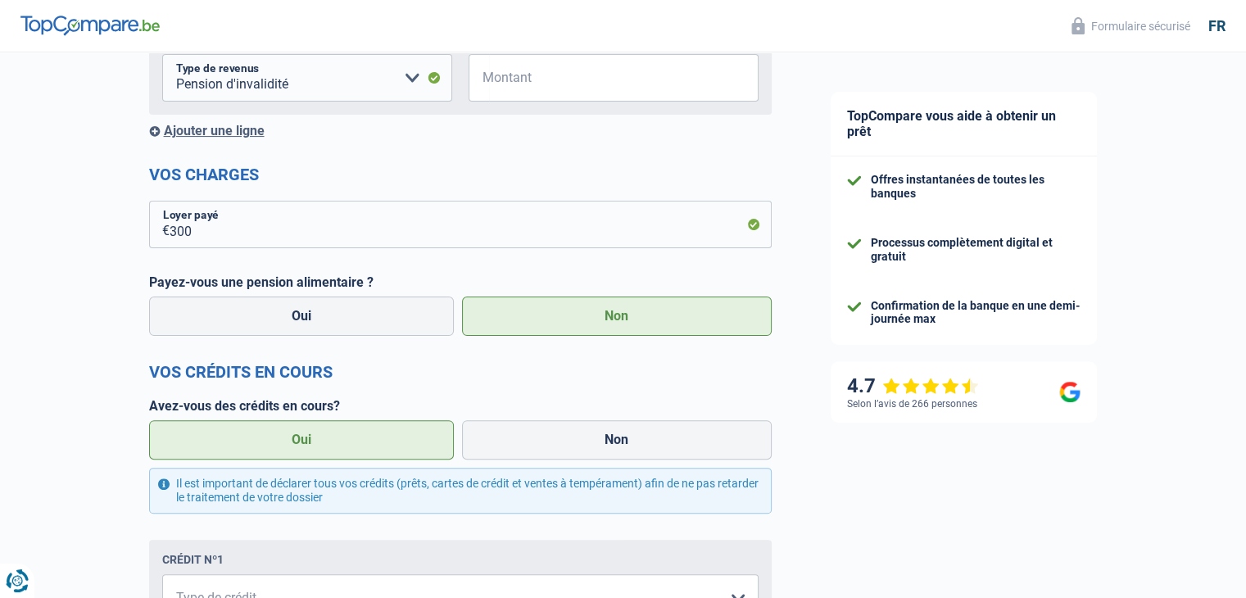
scroll to position [427, 0]
click at [559, 439] on label "Non" at bounding box center [617, 438] width 310 height 39
click at [559, 439] on input "Non" at bounding box center [617, 438] width 310 height 39
radio input "true"
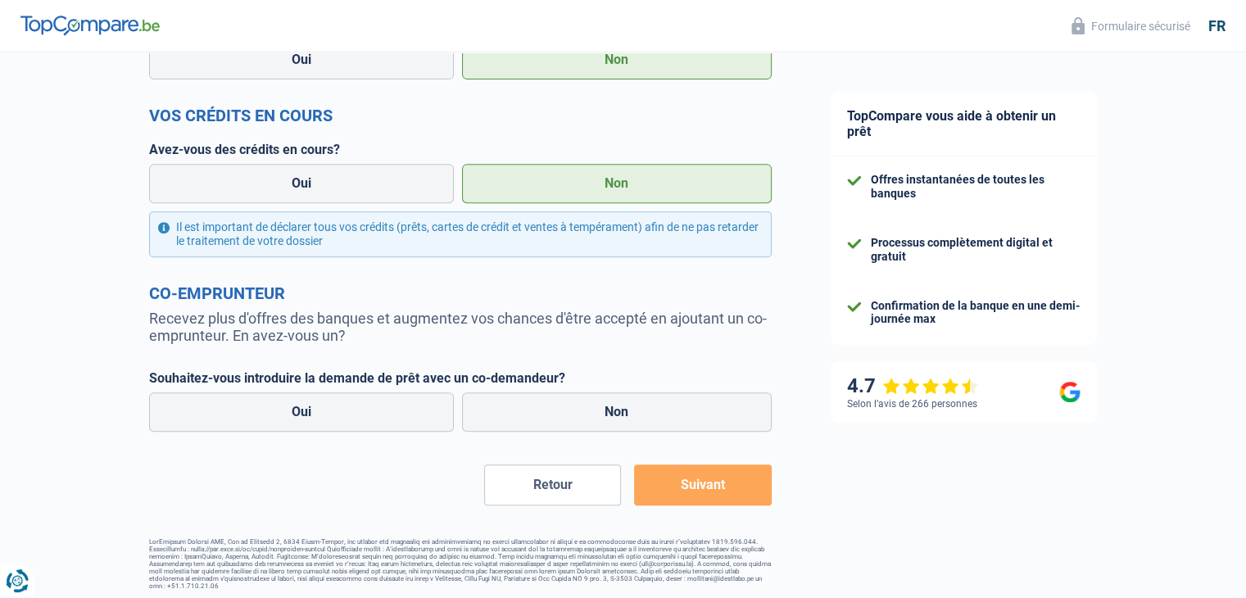
scroll to position [685, 0]
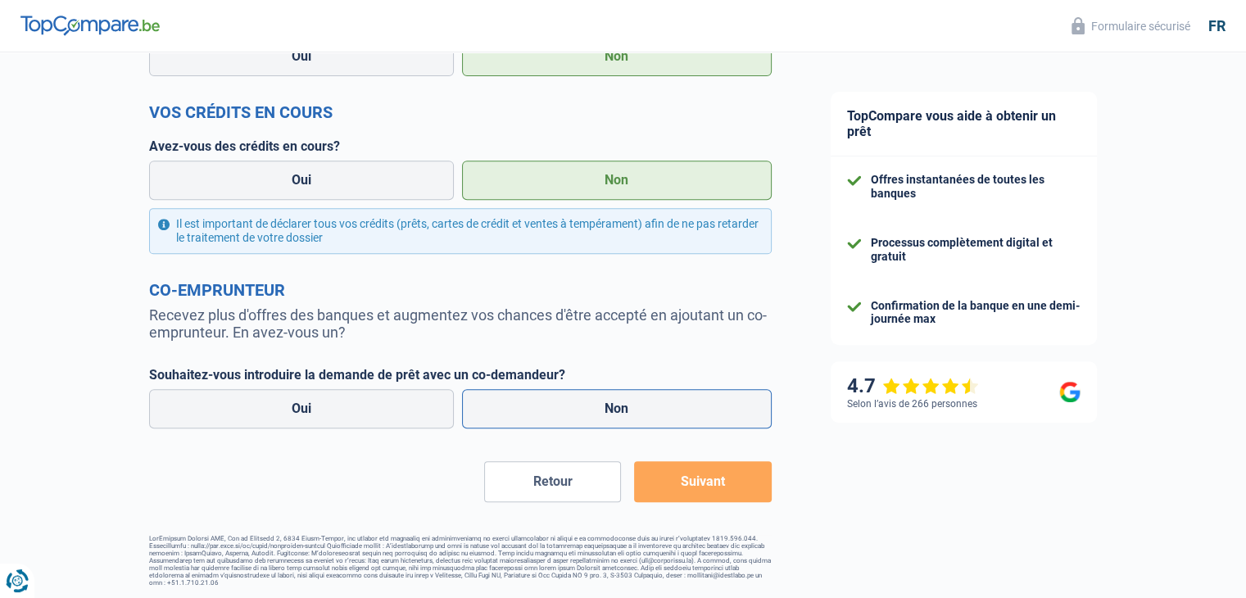
click at [564, 409] on label "Non" at bounding box center [617, 408] width 310 height 39
click at [564, 409] on input "Non" at bounding box center [617, 408] width 310 height 39
radio input "true"
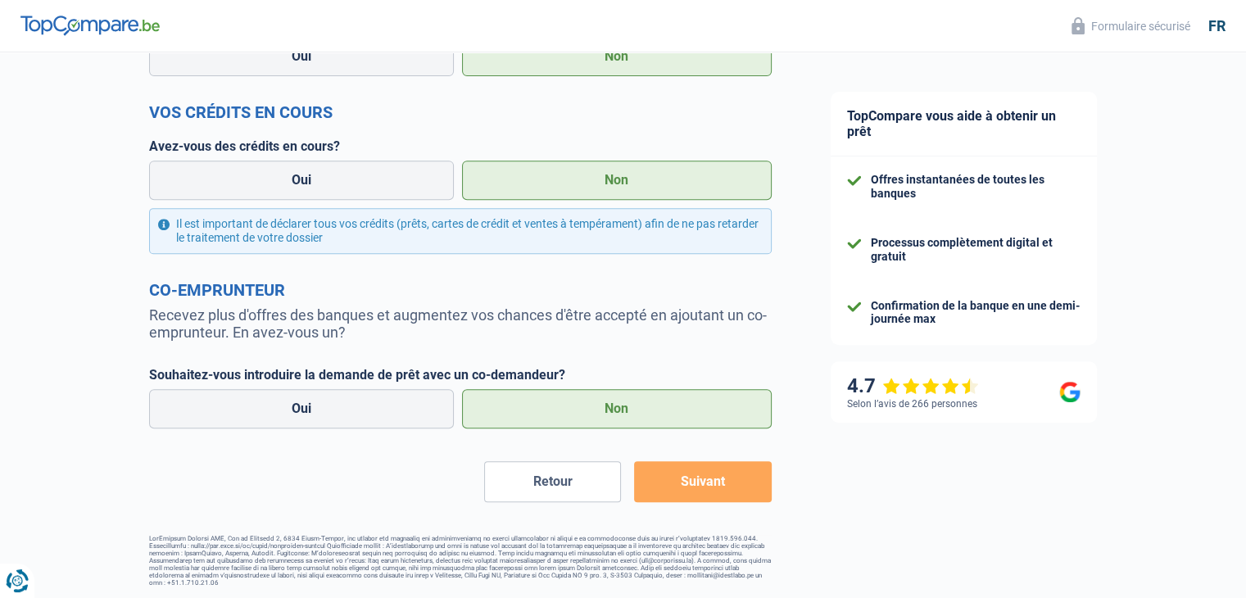
click at [680, 479] on button "Suivant" at bounding box center [702, 481] width 137 height 41
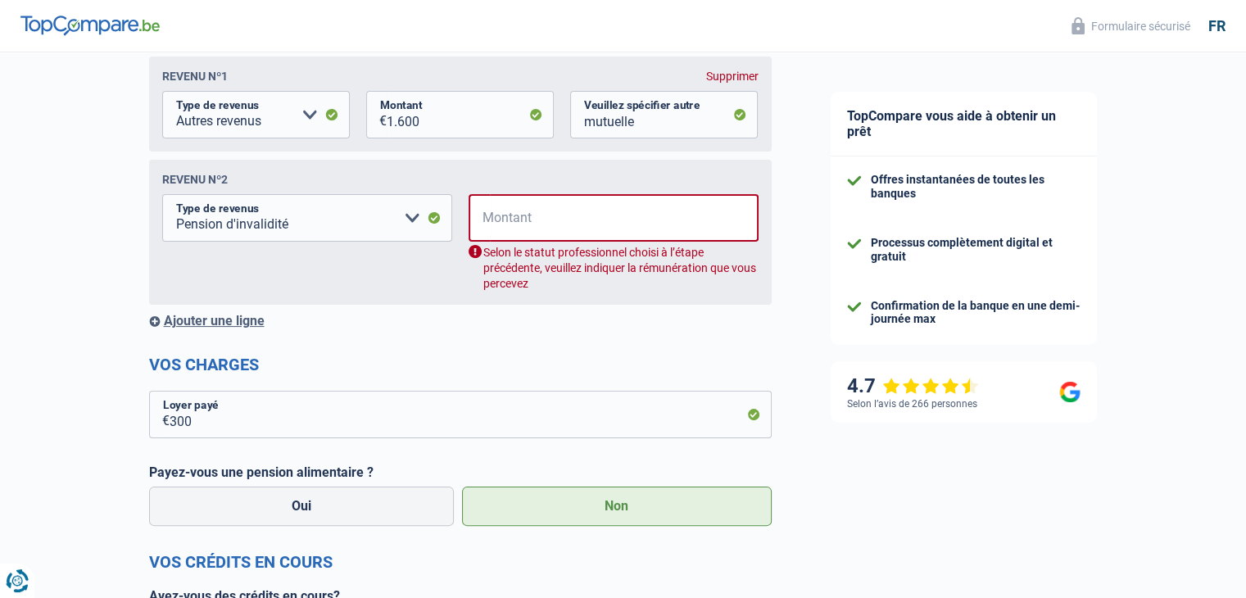
scroll to position [265, 0]
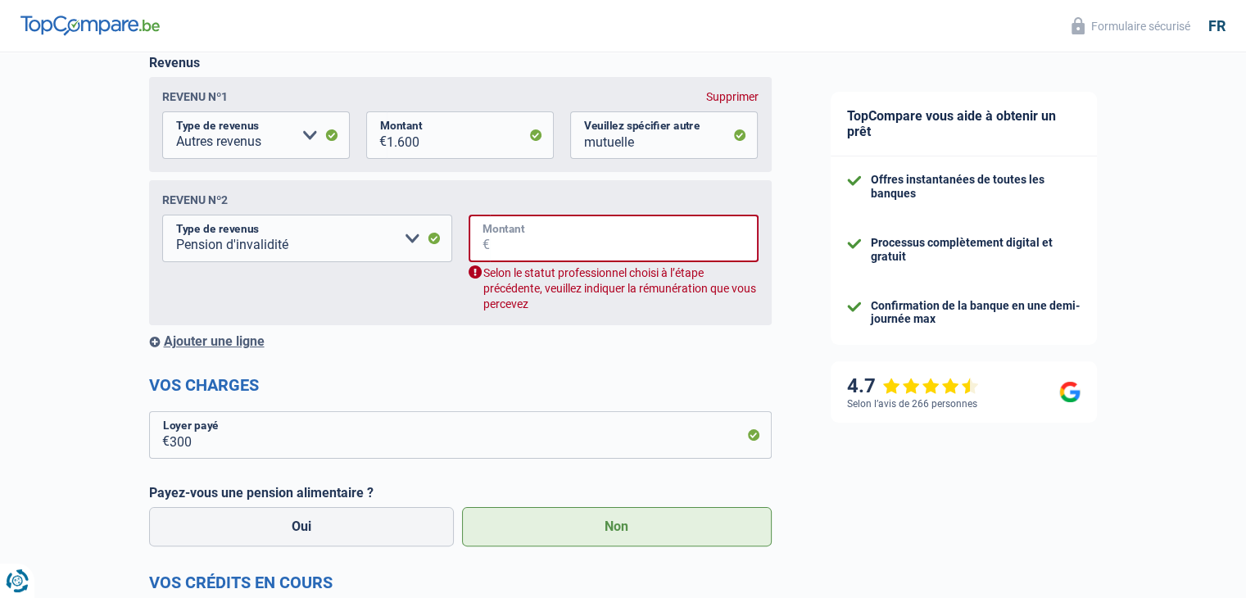
click at [595, 255] on input "Montant" at bounding box center [624, 239] width 269 height 48
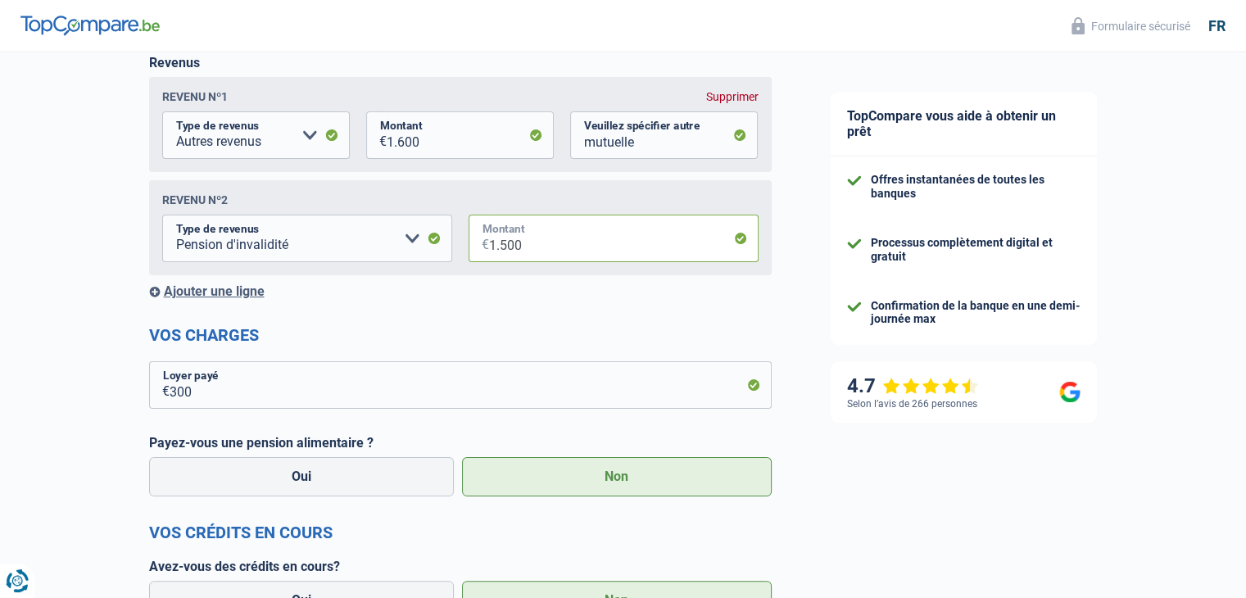
type input "1.500"
click at [740, 98] on div "Supprimer" at bounding box center [732, 96] width 52 height 13
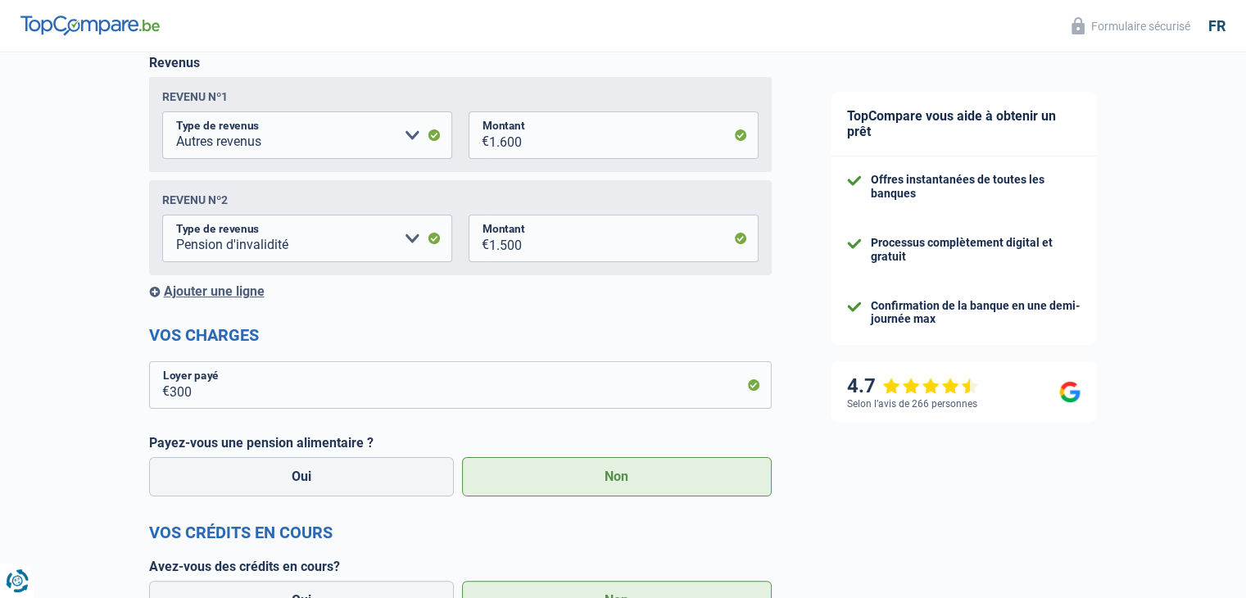
select select "disabilityPension"
type input "1.500"
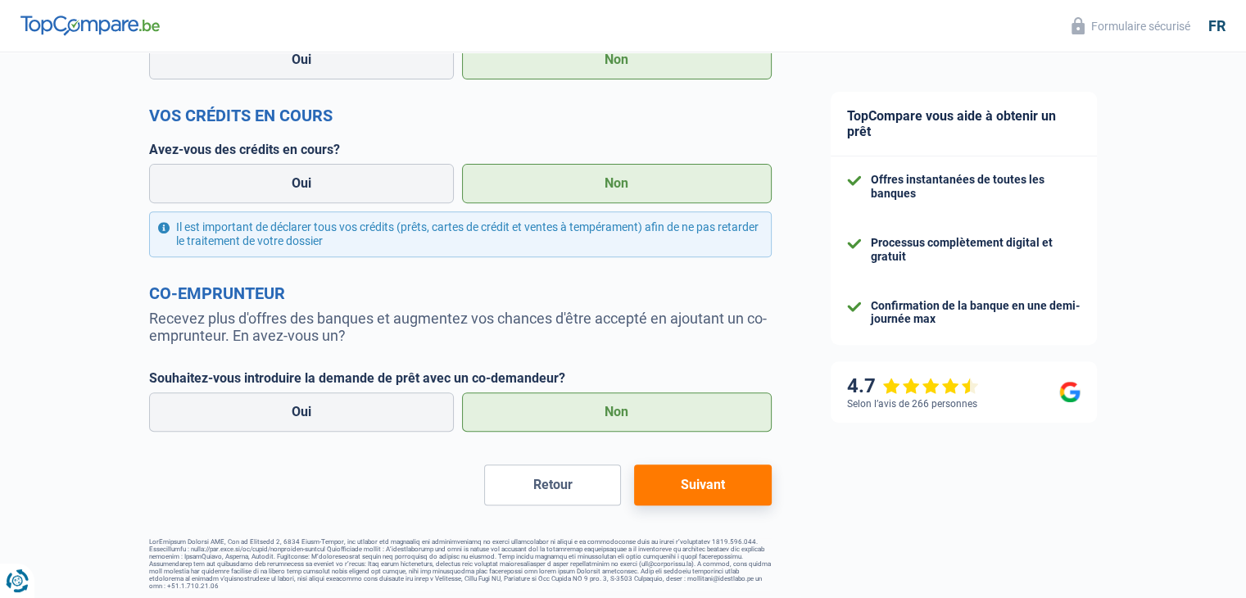
scroll to position [586, 0]
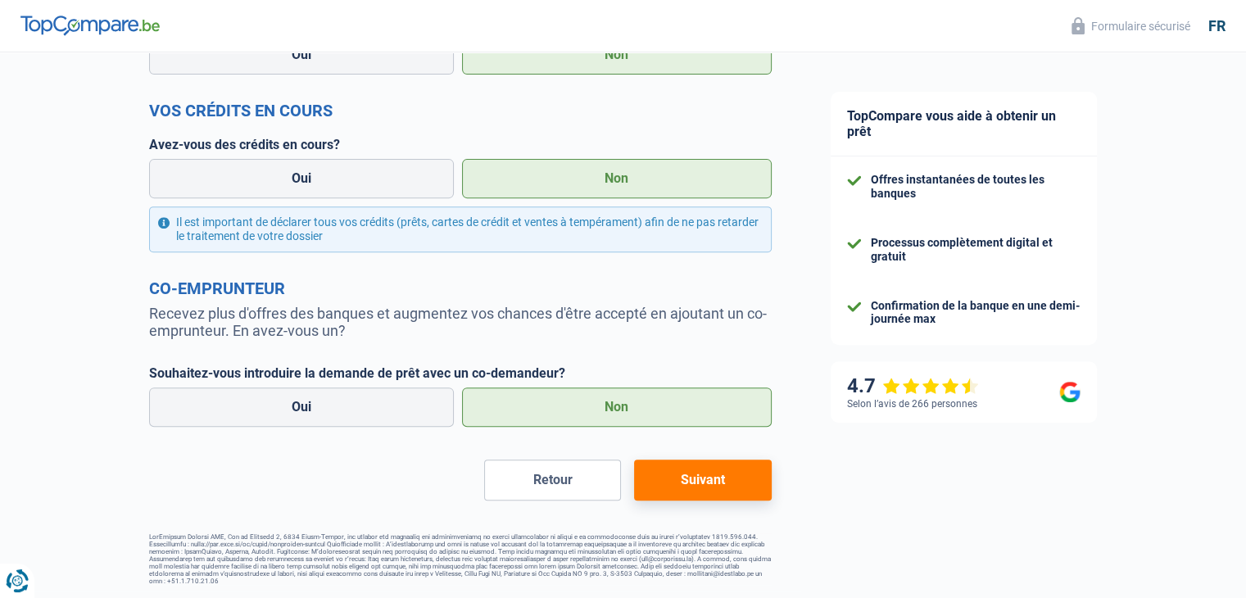
click at [714, 484] on button "Suivant" at bounding box center [702, 480] width 137 height 41
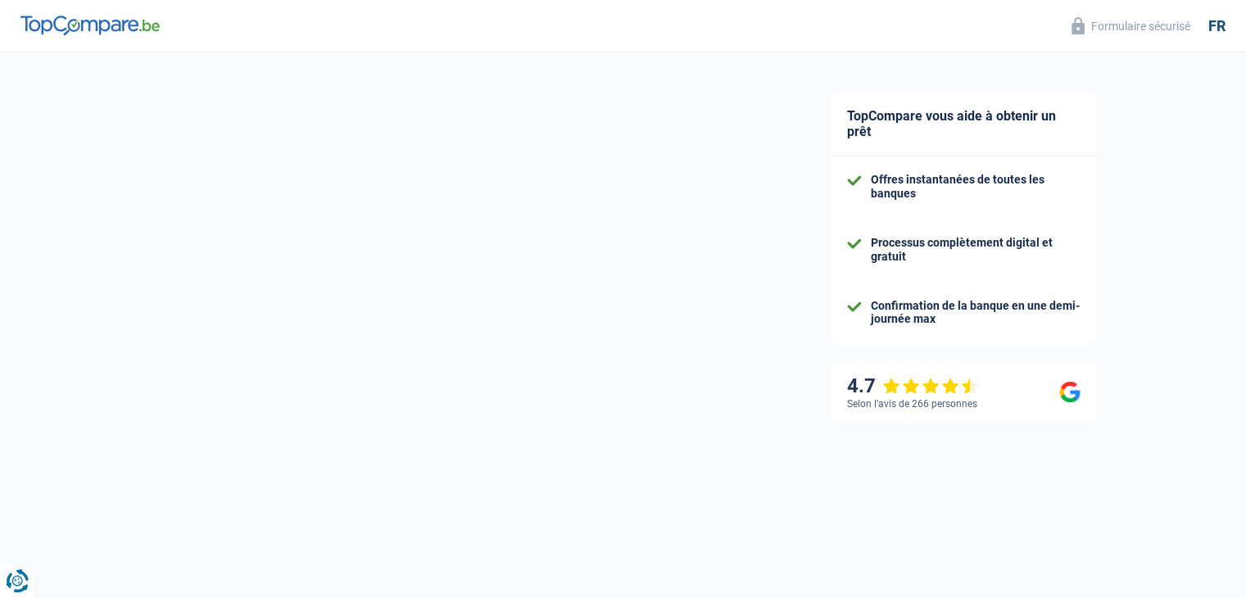
select select "120"
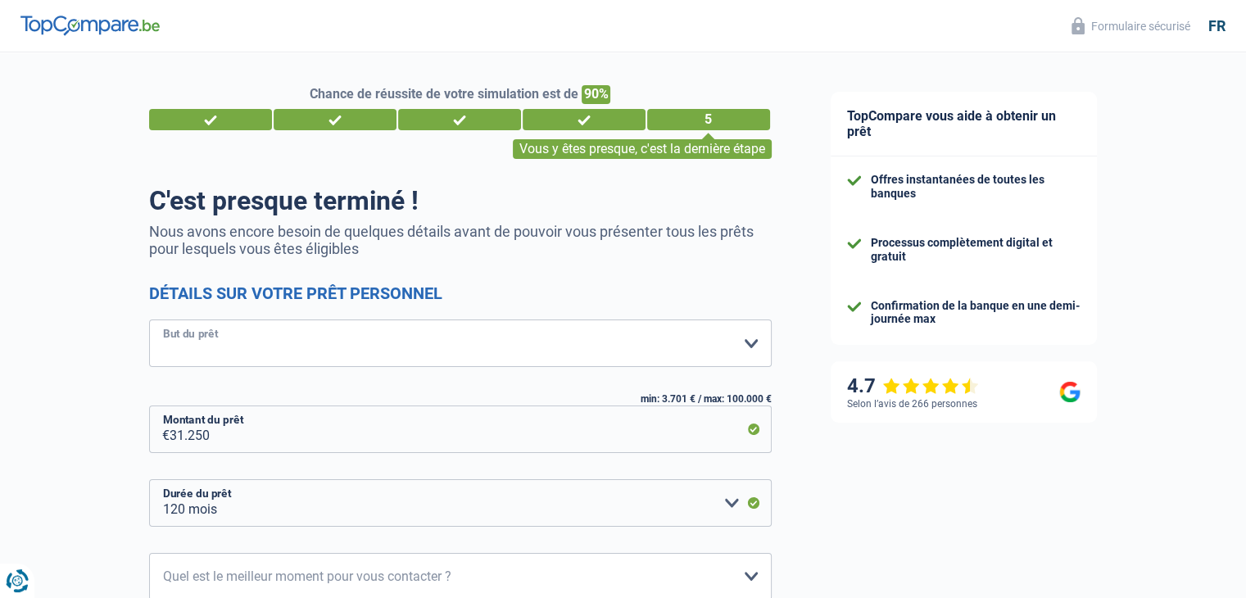
click at [746, 342] on select "Confort maison: meubles, textile, peinture, électroménager, outillage non-profe…" at bounding box center [460, 343] width 623 height 48
select select "other"
click at [149, 320] on select "Confort maison: meubles, textile, peinture, électroménager, outillage non-profe…" at bounding box center [460, 343] width 623 height 48
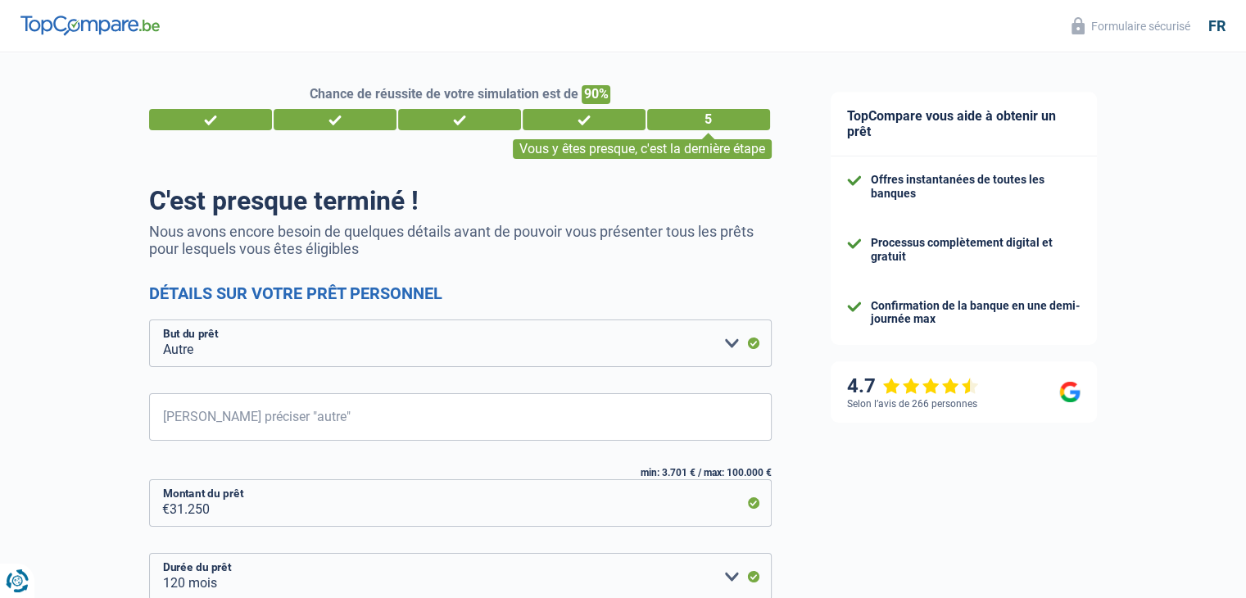
click at [483, 443] on div "Confort maison: meubles, textile, peinture, électroménager, outillage non-profe…" at bounding box center [460, 459] width 623 height 280
click at [477, 418] on input "Veuillez préciser "autre"" at bounding box center [460, 417] width 623 height 48
click at [479, 394] on input "Veuillez préciser "autre"" at bounding box center [460, 417] width 623 height 48
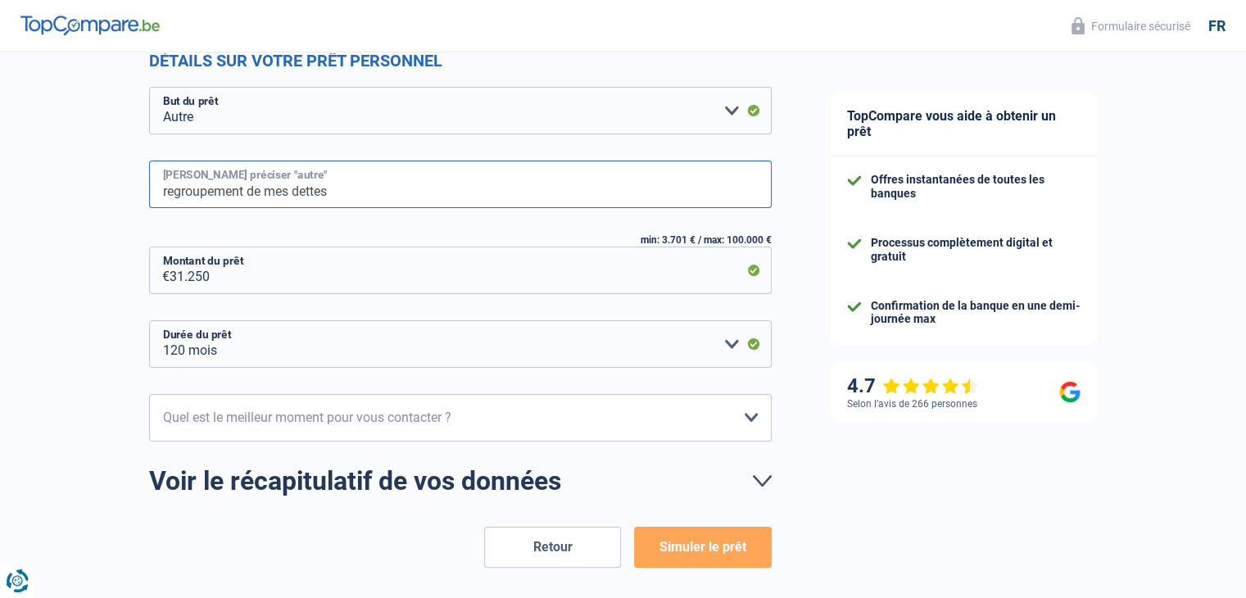
scroll to position [242, 0]
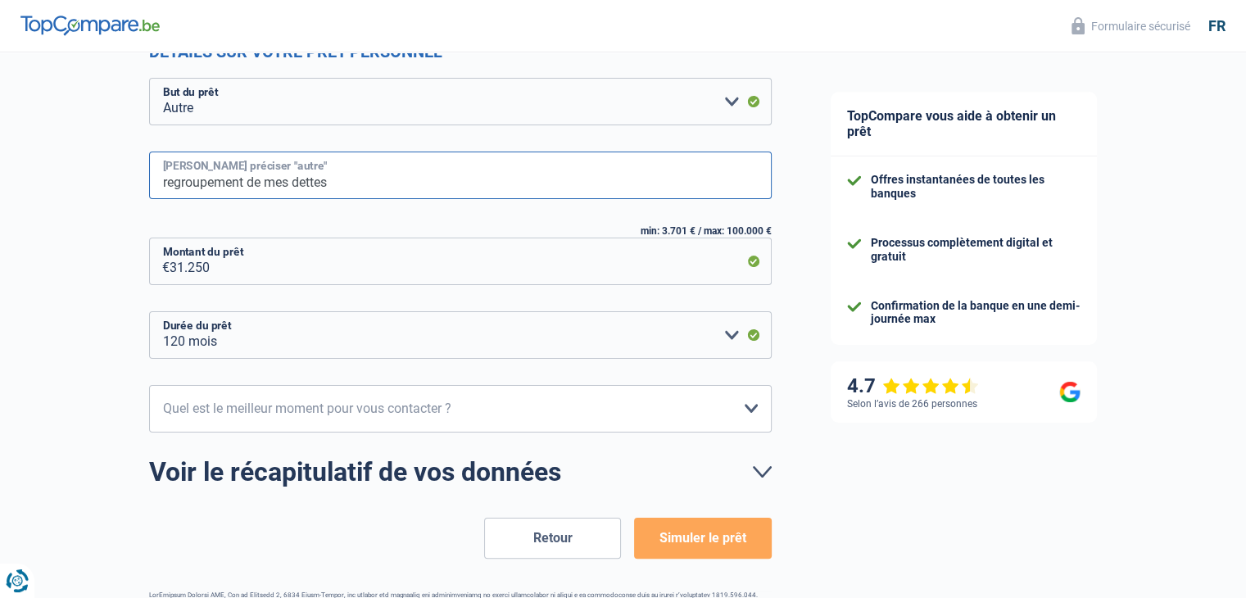
type input "regroupement de mes dettes"
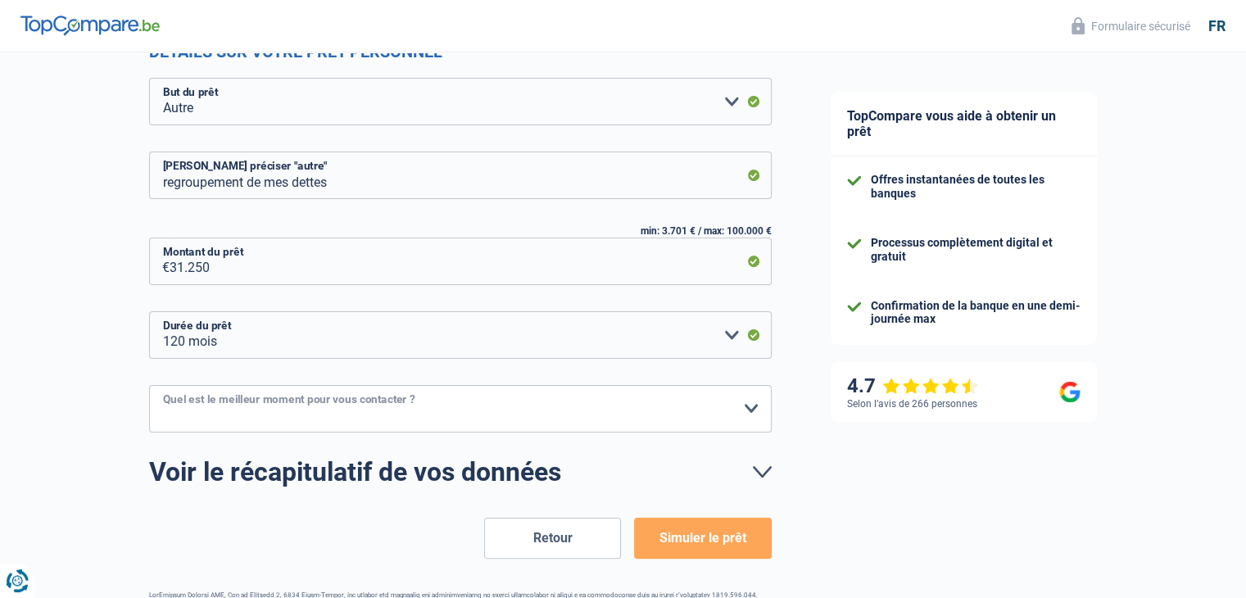
click at [761, 418] on select "10h-12h 12h-14h 14h-16h 16h-18h Veuillez sélectionner une option" at bounding box center [460, 409] width 623 height 48
click at [940, 497] on div "TopCompare vous aide à obtenir un prêt Offres instantanées de toutes les banque…" at bounding box center [1024, 233] width 446 height 845
click at [725, 541] on button "Simuler le prêt" at bounding box center [702, 538] width 137 height 41
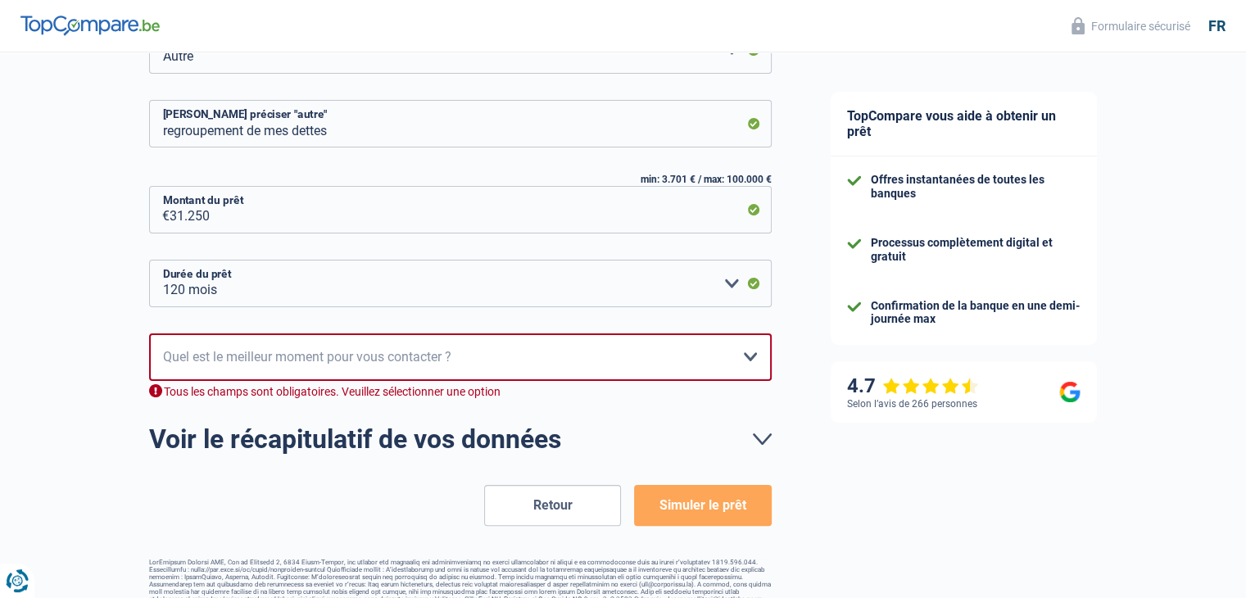
scroll to position [300, 0]
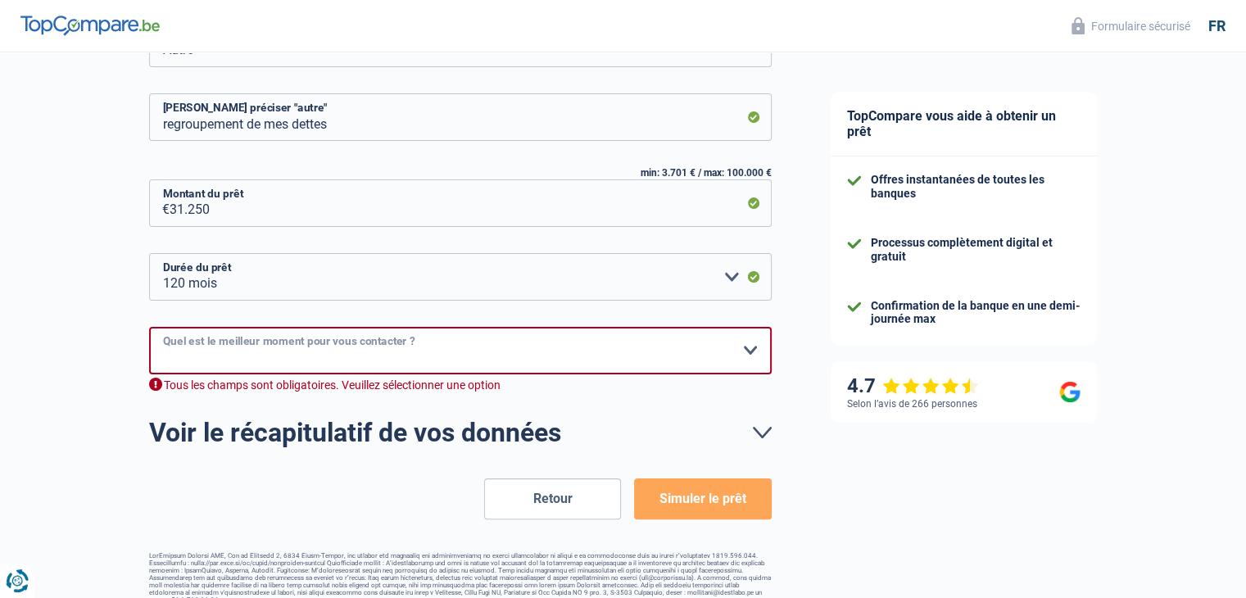
click at [751, 351] on select "10h-12h 12h-14h 14h-16h 16h-18h Veuillez sélectionner une option" at bounding box center [460, 351] width 623 height 48
select select "16-18"
click at [149, 327] on select "10h-12h 12h-14h 14h-16h 16h-18h Veuillez sélectionner une option" at bounding box center [460, 351] width 623 height 48
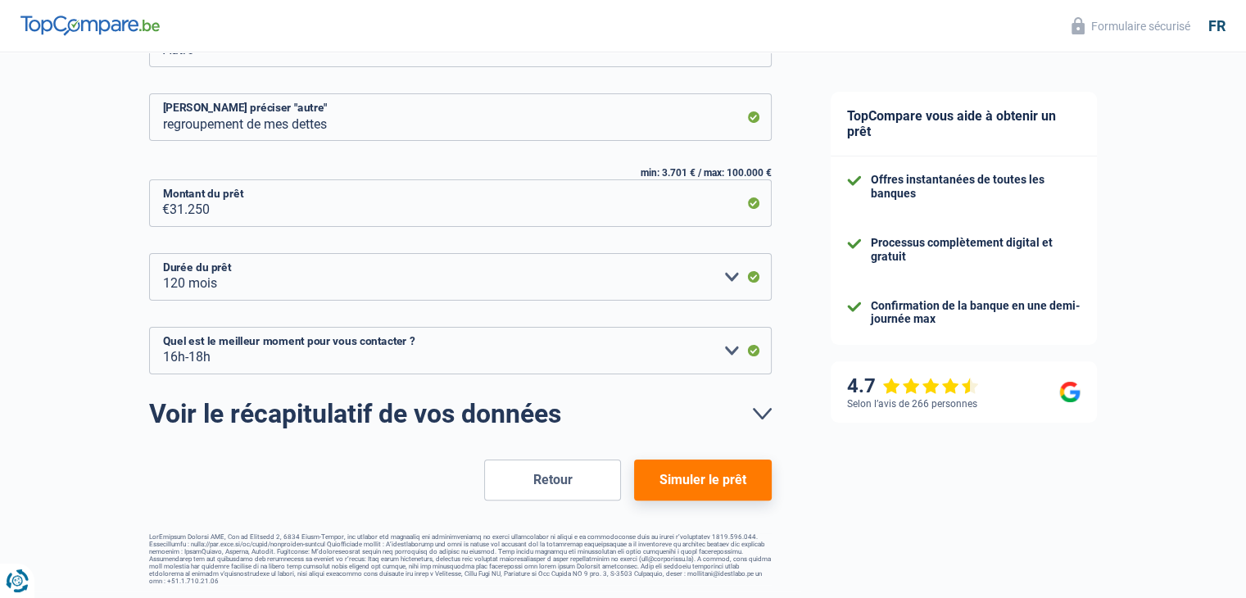
click at [698, 479] on button "Simuler le prêt" at bounding box center [702, 480] width 137 height 41
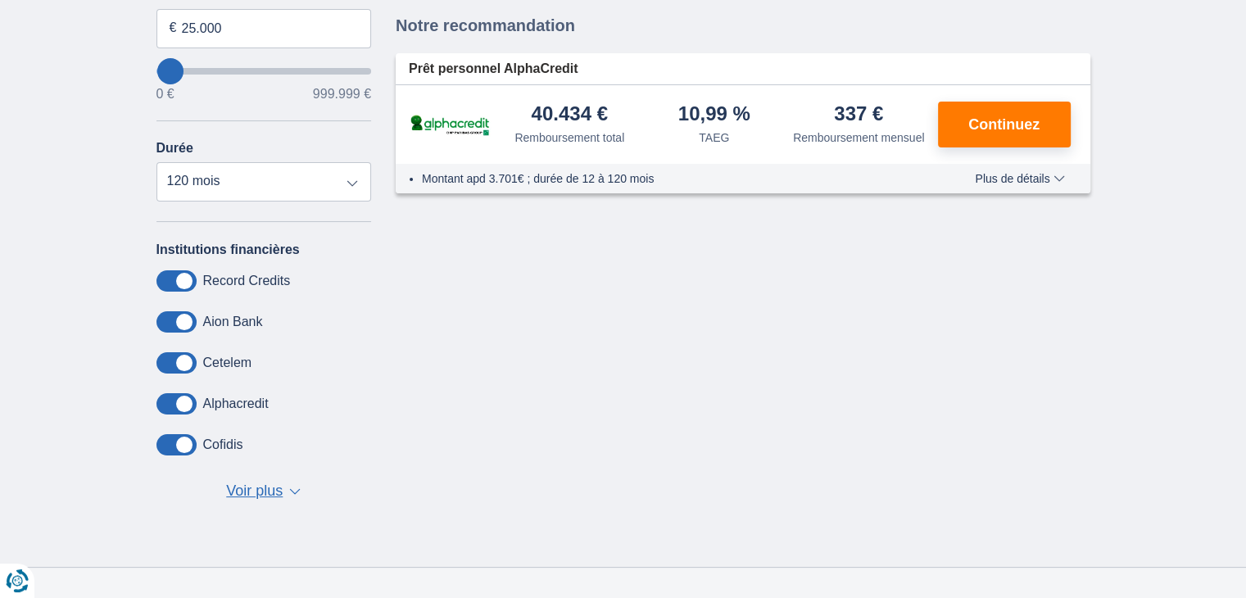
scroll to position [278, 0]
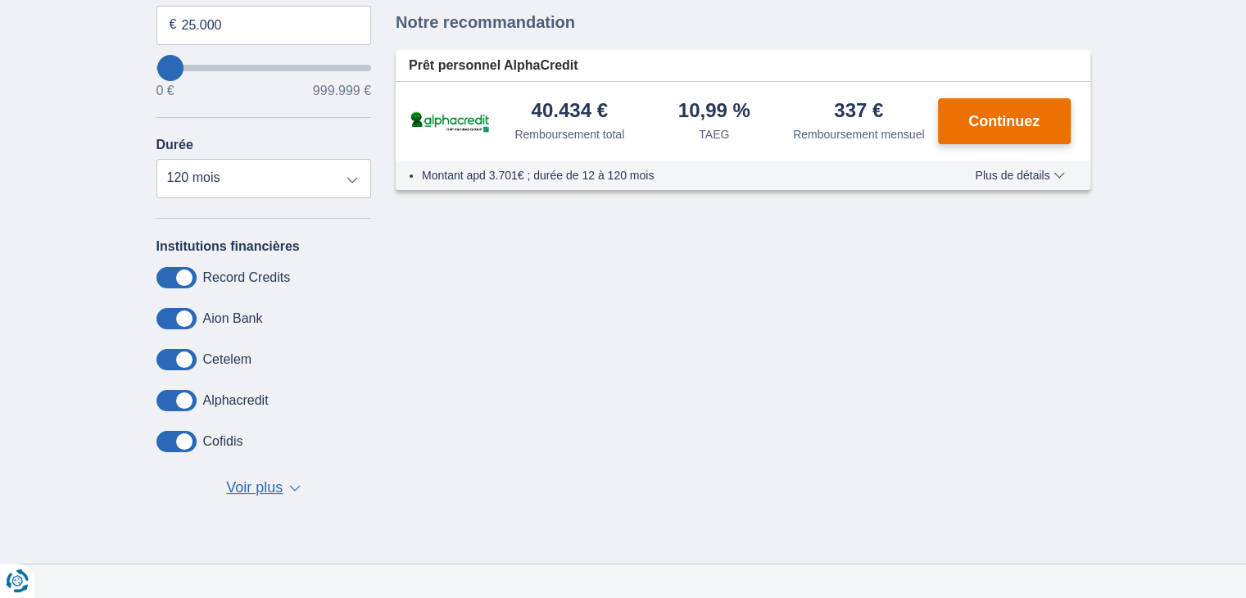
click at [974, 128] on button "Continuez" at bounding box center [1004, 121] width 133 height 46
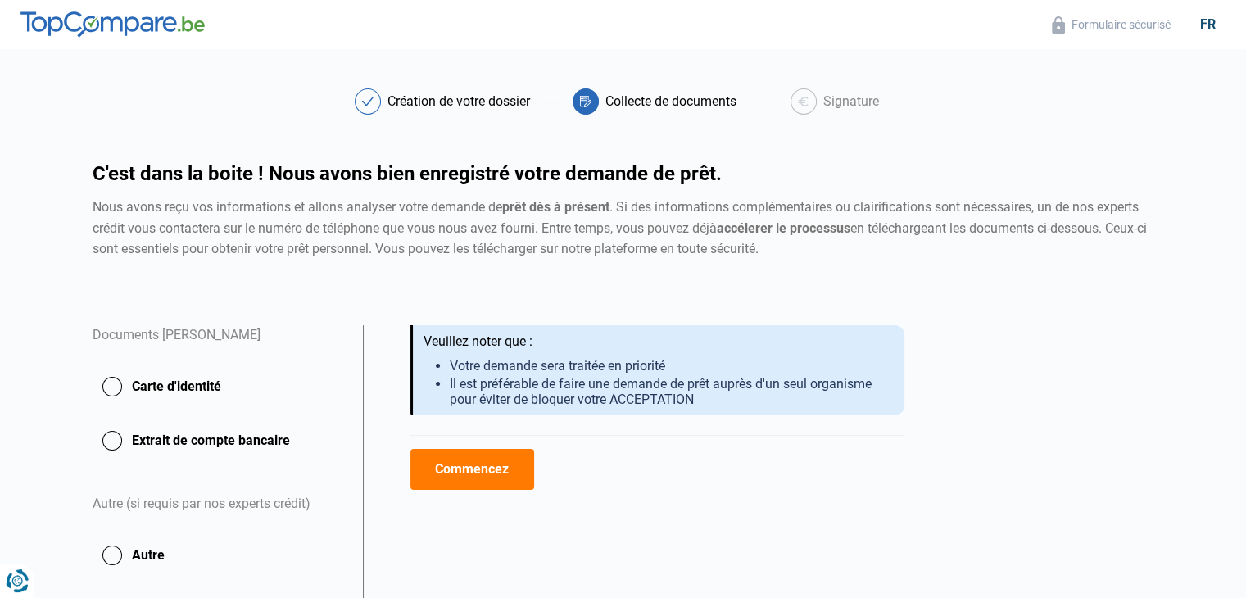
click at [115, 382] on button "Carte d'identité" at bounding box center [218, 386] width 251 height 41
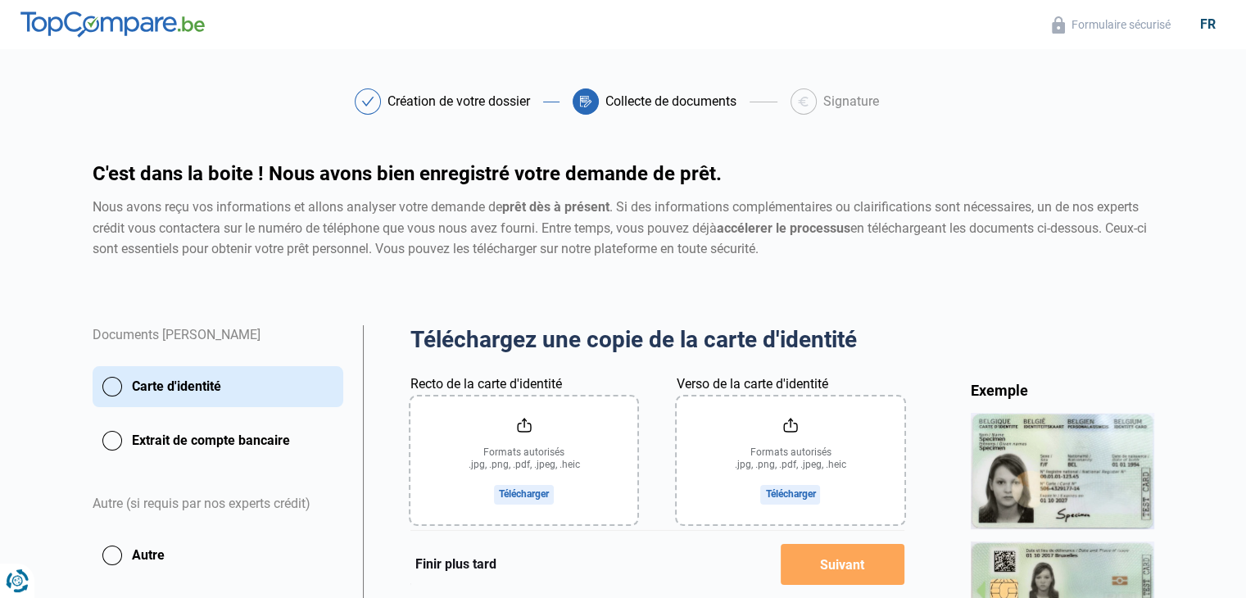
click at [106, 443] on button "Extrait de compte bancaire" at bounding box center [218, 440] width 251 height 41
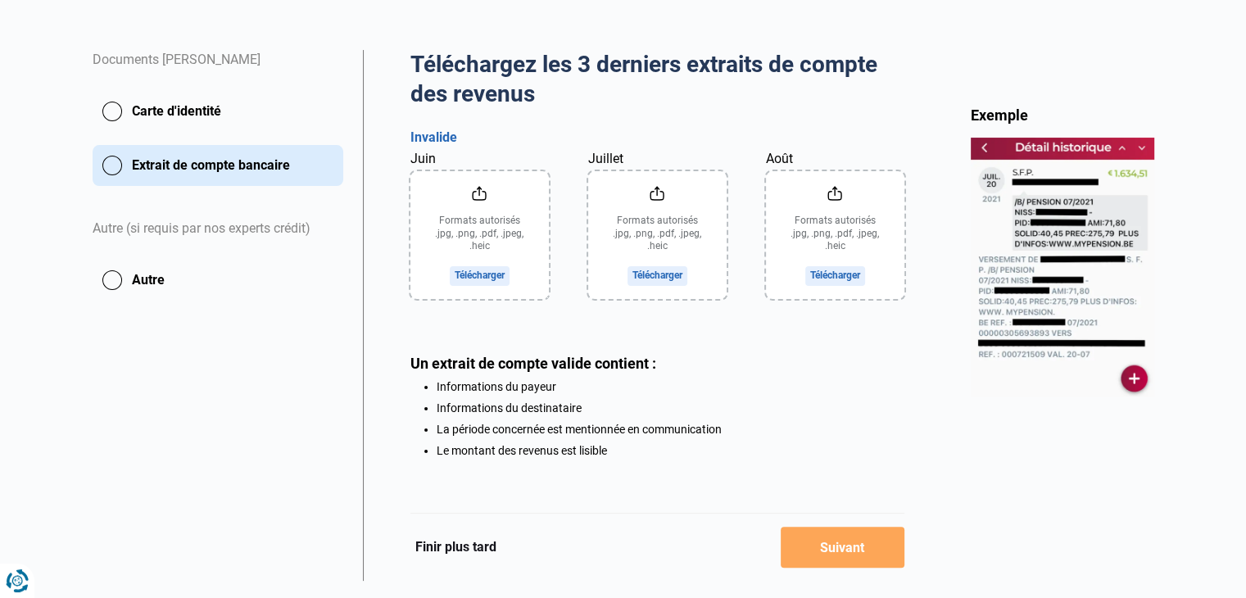
scroll to position [294, 0]
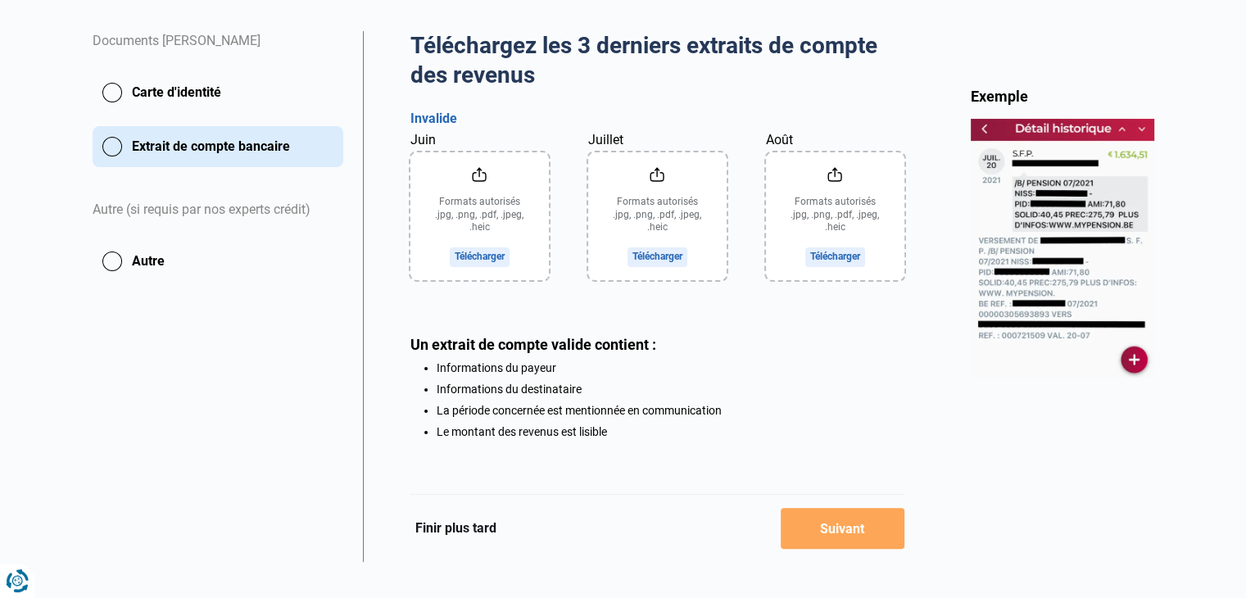
click at [117, 264] on button "Autre" at bounding box center [218, 261] width 251 height 41
